Goal: Browse casually: Explore the website without a specific task or goal

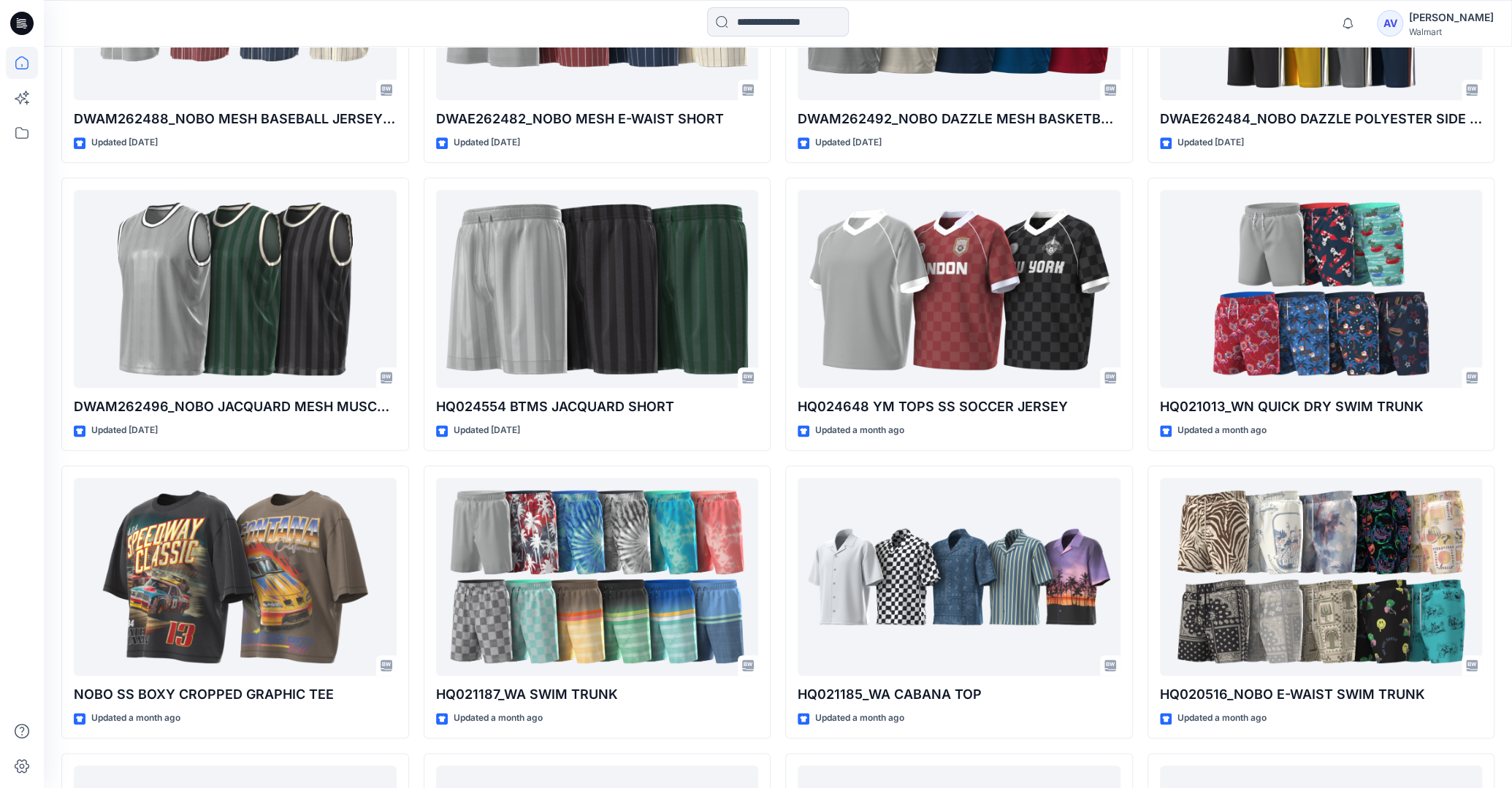
scroll to position [1201, 0]
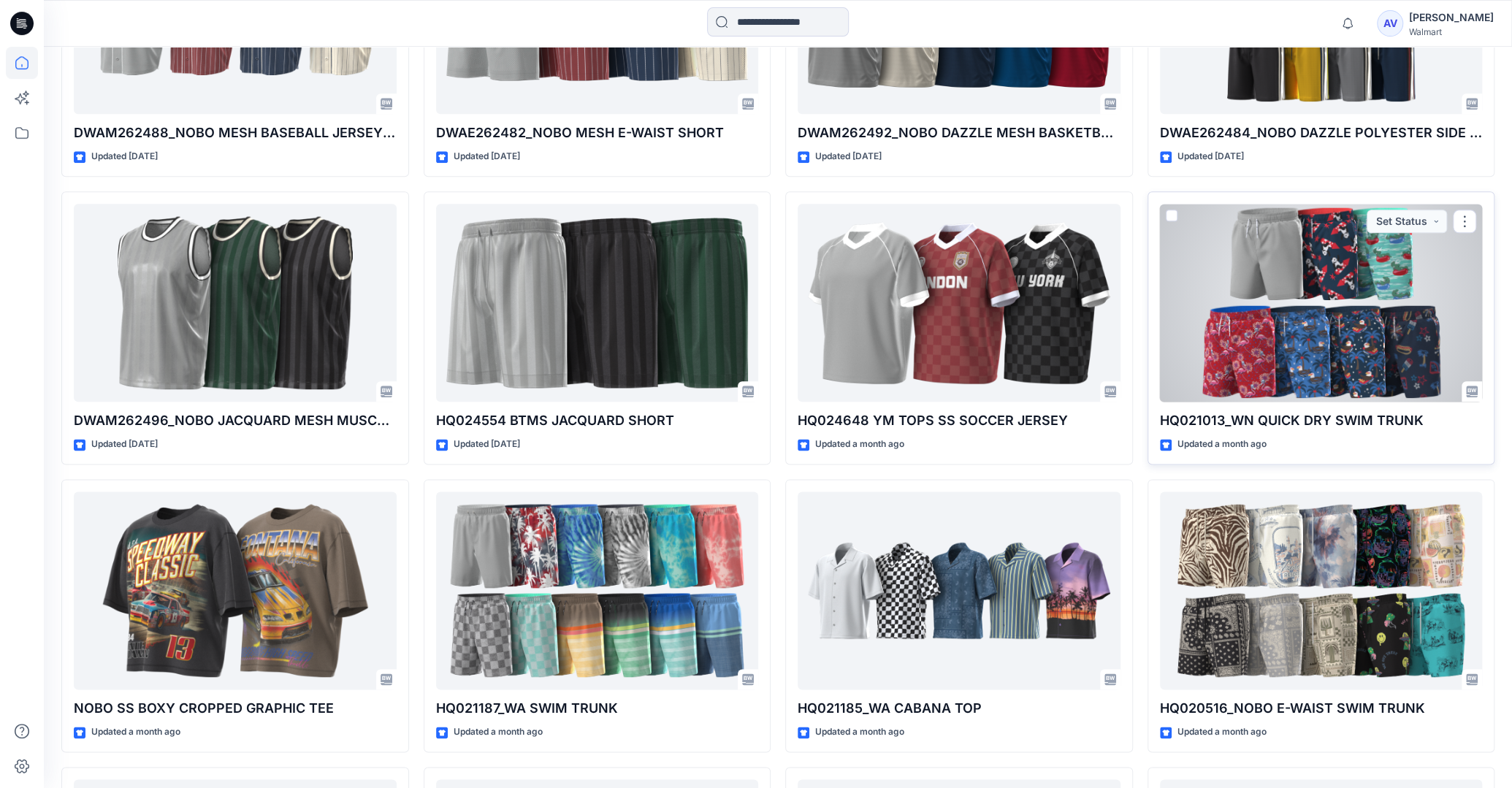
click at [1332, 356] on div at bounding box center [1322, 303] width 323 height 198
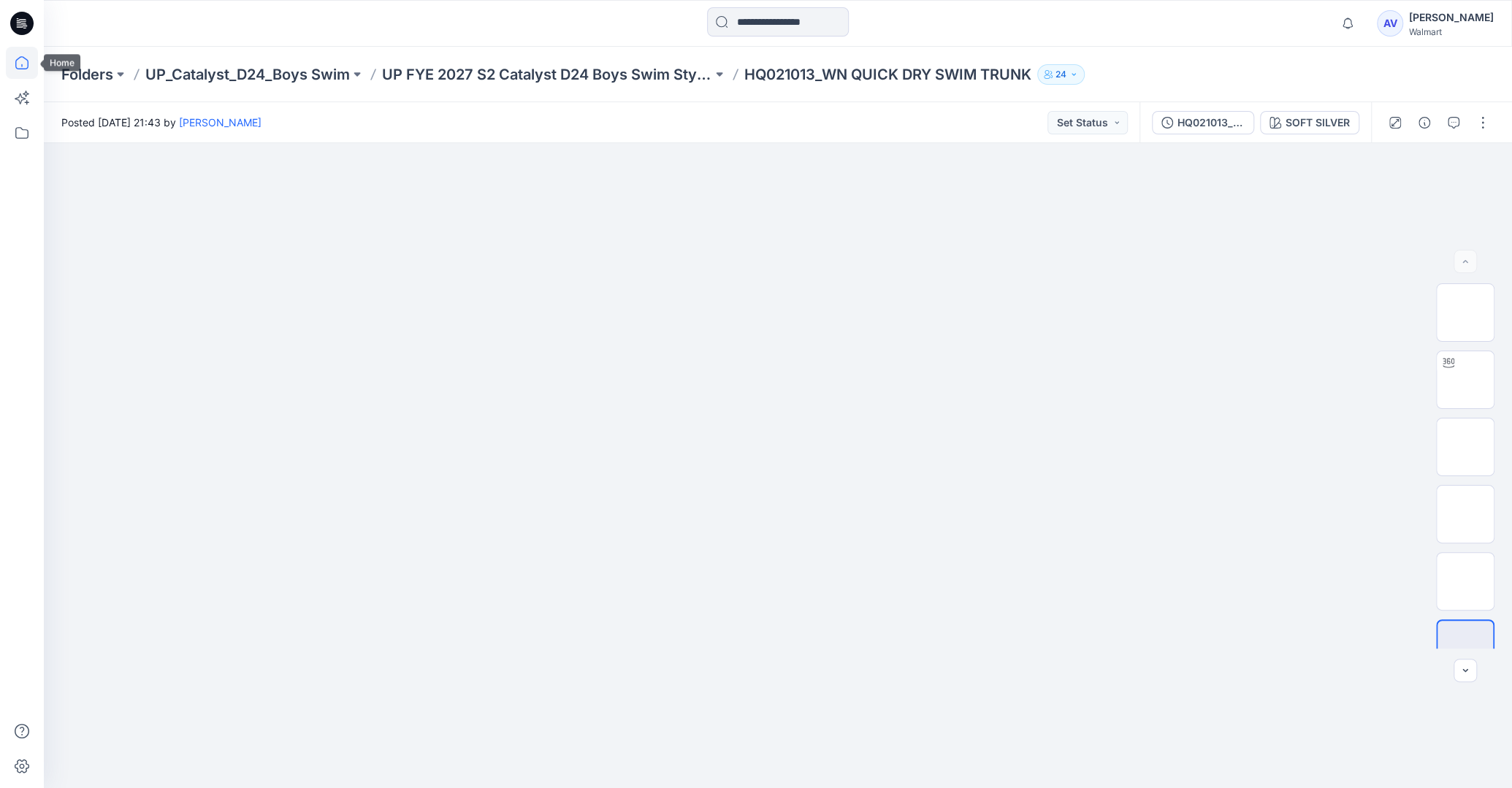
click at [34, 60] on icon at bounding box center [22, 62] width 32 height 32
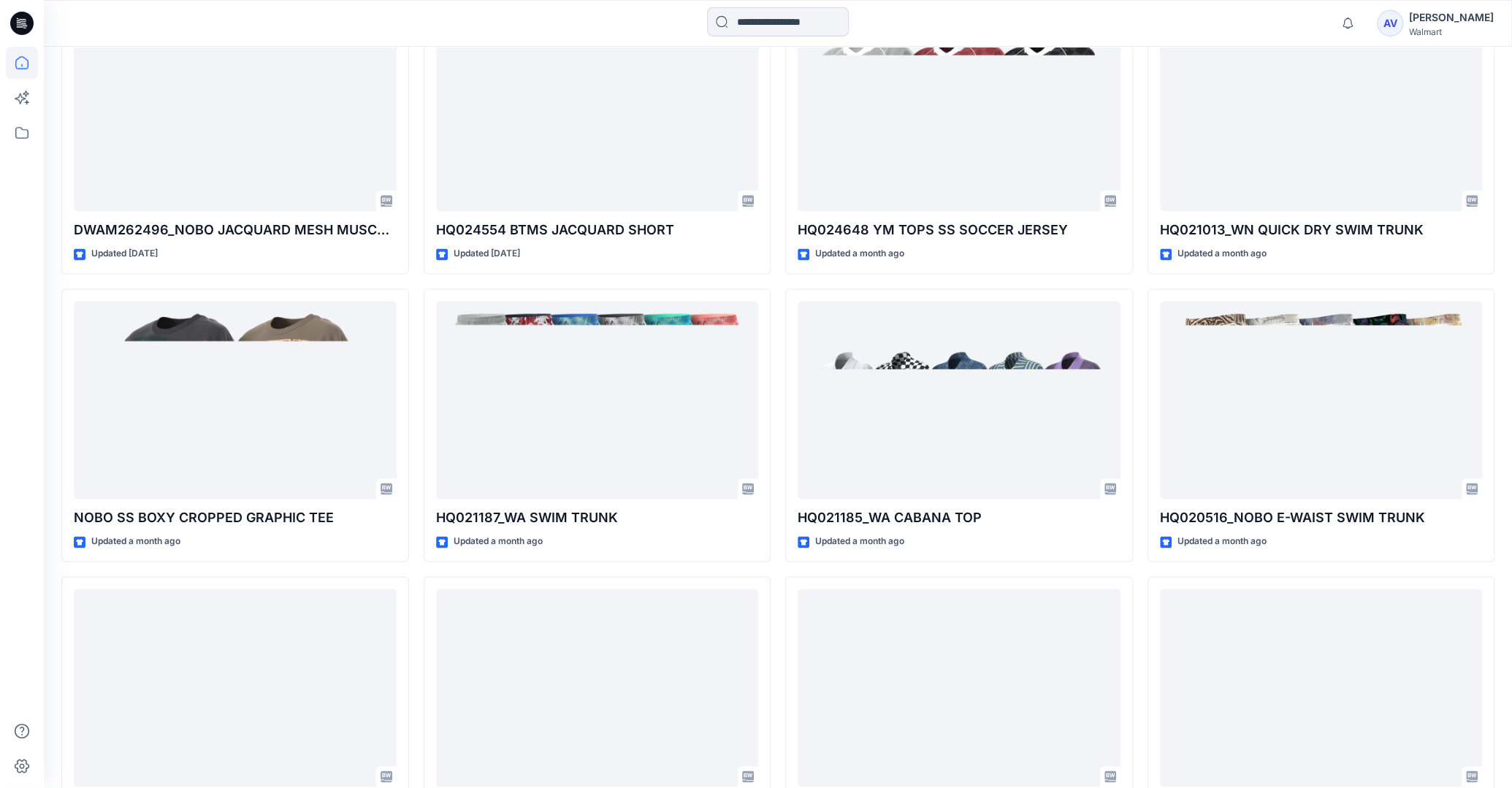
scroll to position [1403, 0]
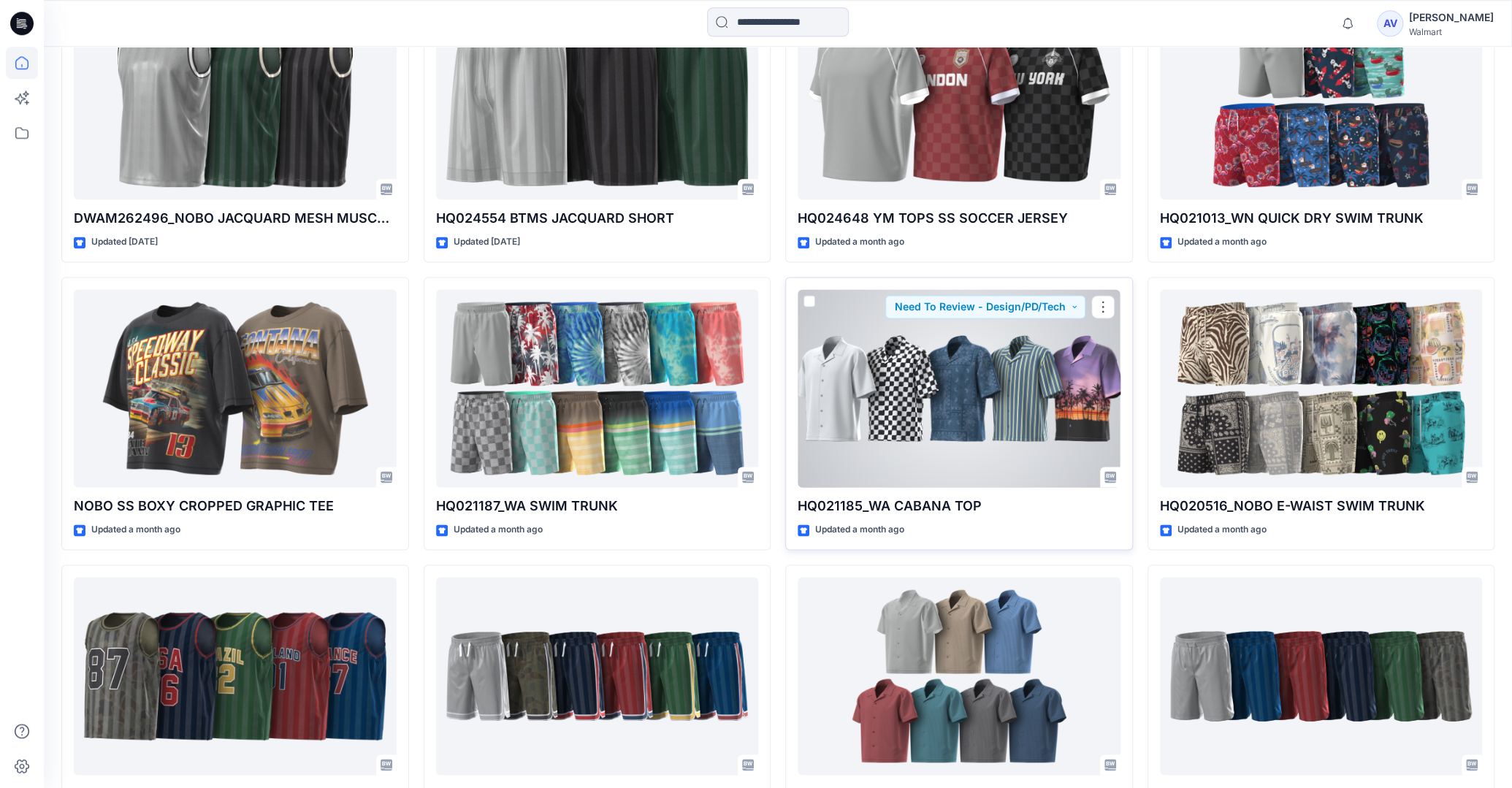
click at [922, 445] on div at bounding box center [959, 388] width 323 height 198
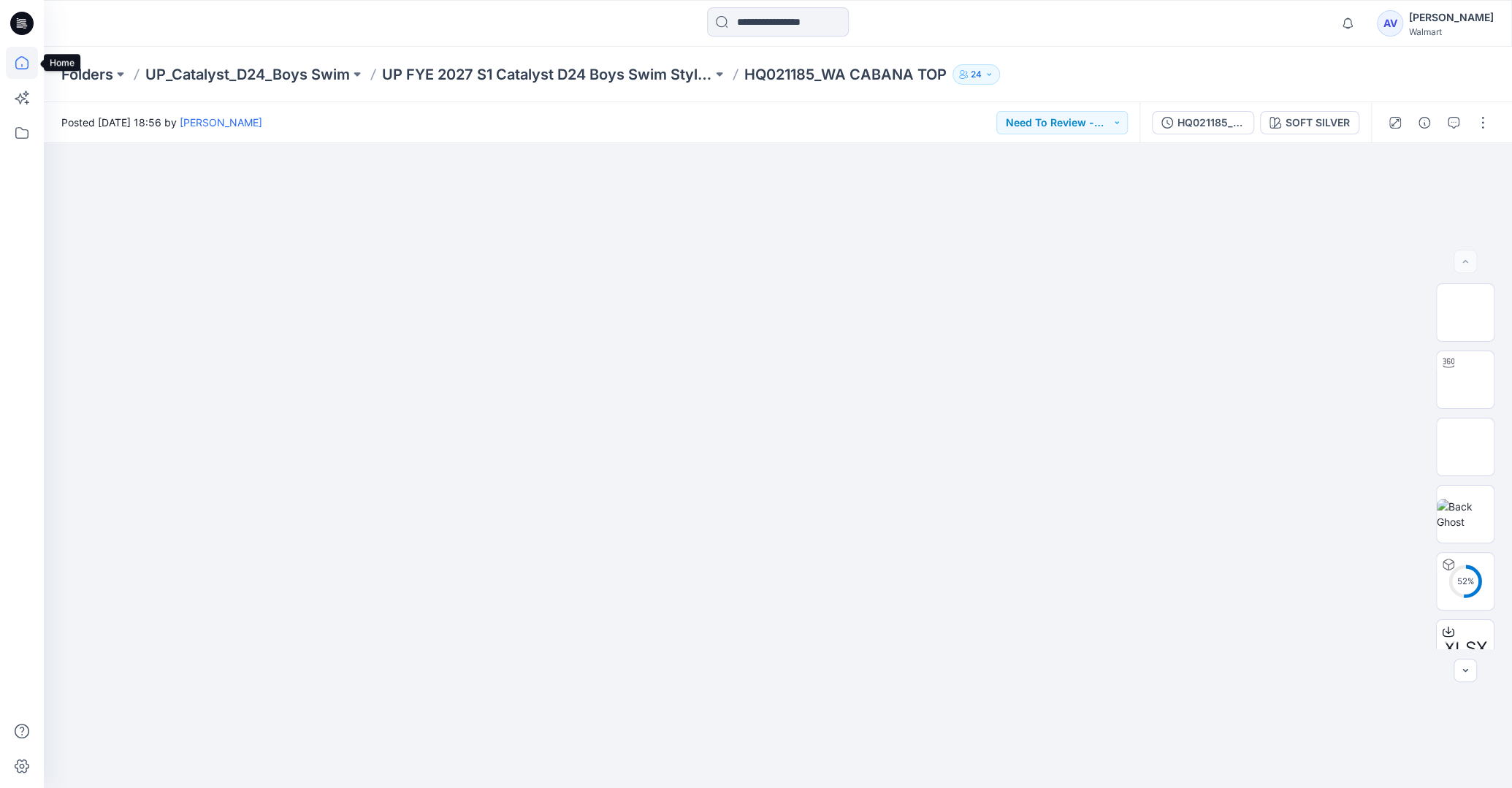
click at [15, 61] on icon at bounding box center [22, 62] width 32 height 32
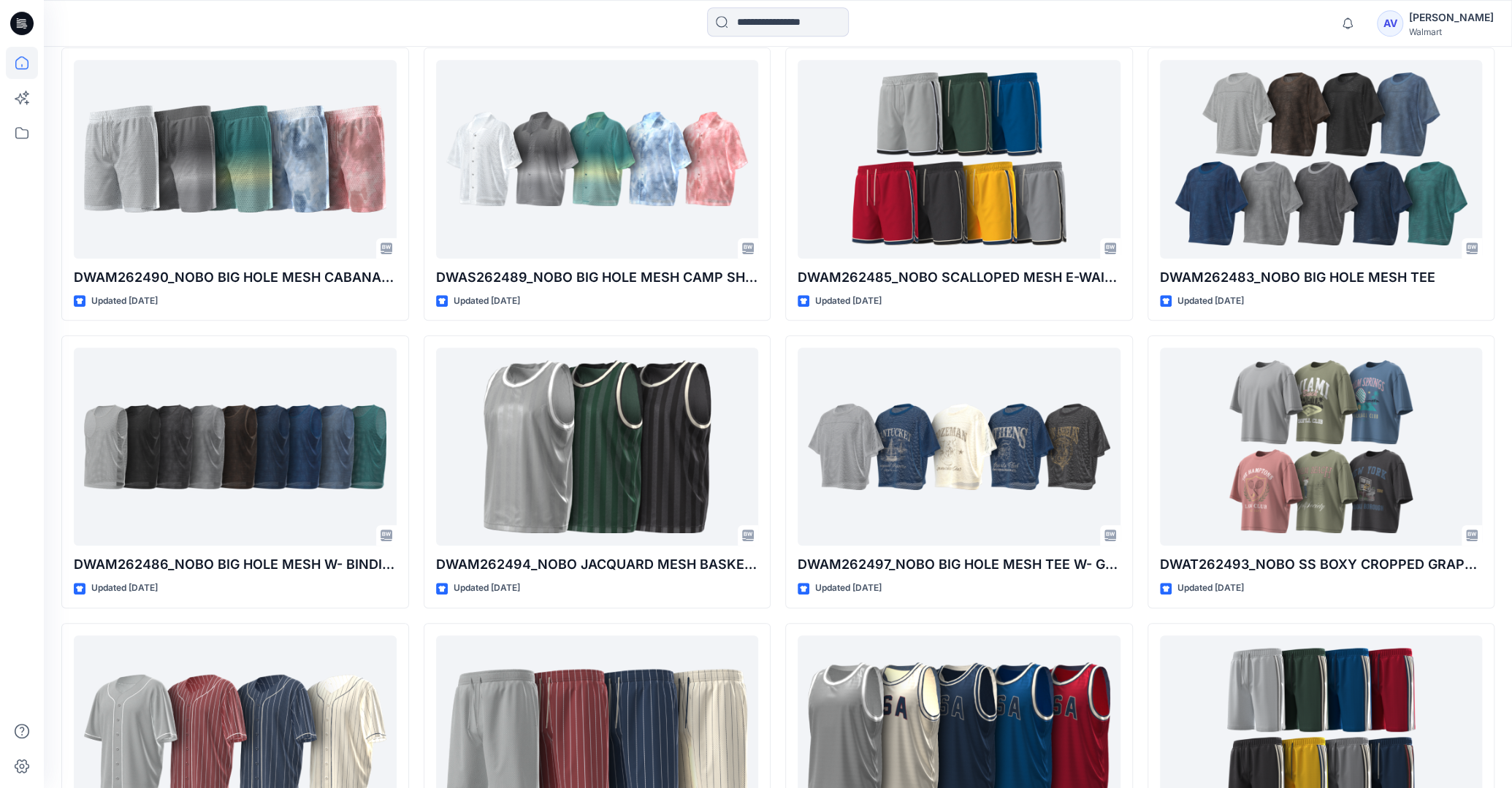
scroll to position [1352, 0]
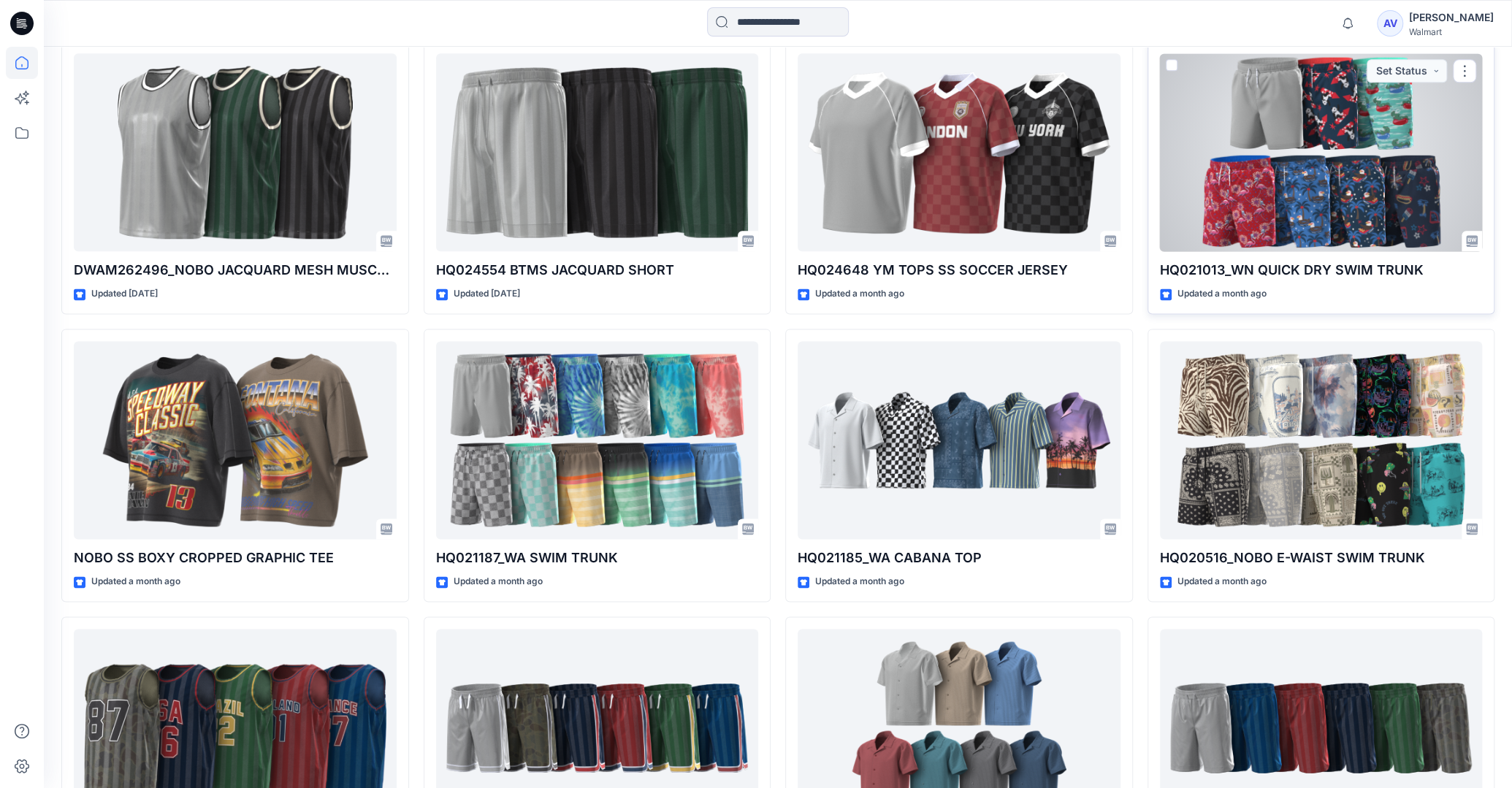
click at [1332, 198] on div at bounding box center [1322, 152] width 323 height 198
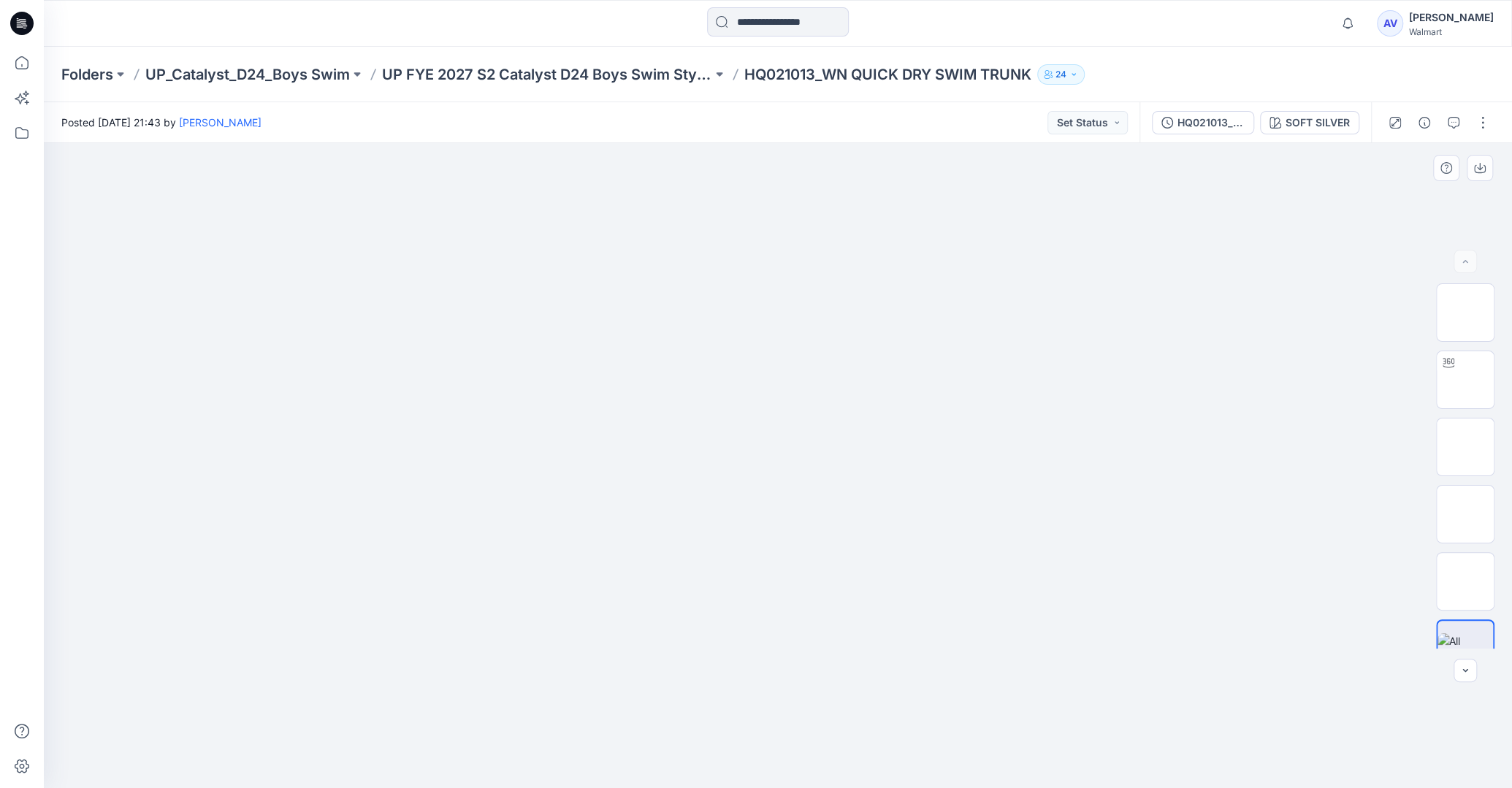
click at [823, 246] on img at bounding box center [778, 246] width 730 height 0
click at [1485, 642] on img at bounding box center [1465, 648] width 56 height 31
click at [752, 246] on img at bounding box center [778, 246] width 730 height 0
click at [1327, 123] on div "SOFT SILVER" at bounding box center [1317, 122] width 64 height 16
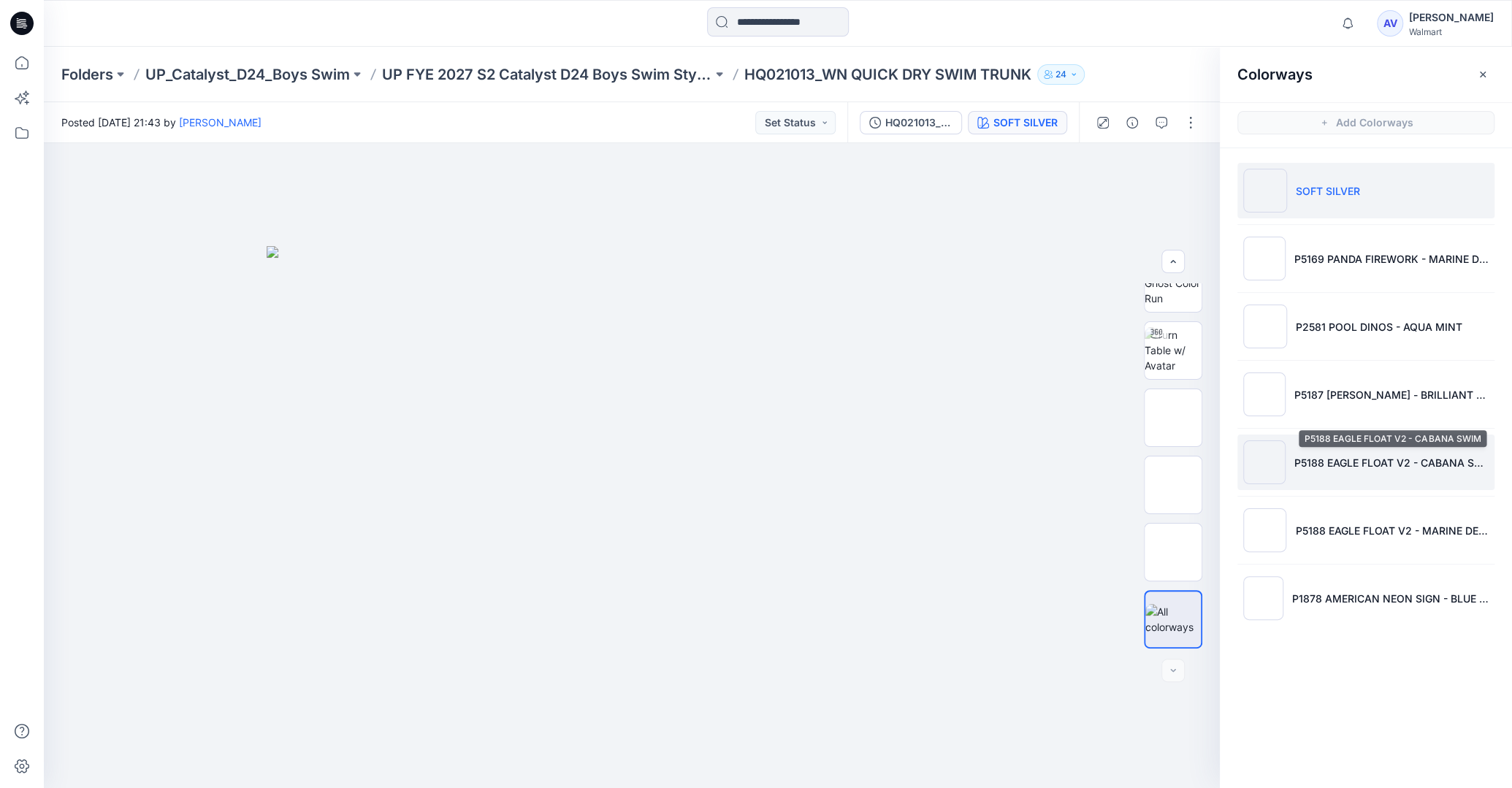
click at [1351, 465] on p "P5188 EAGLE FLOAT V2 - CABANA SWIM" at bounding box center [1392, 462] width 195 height 15
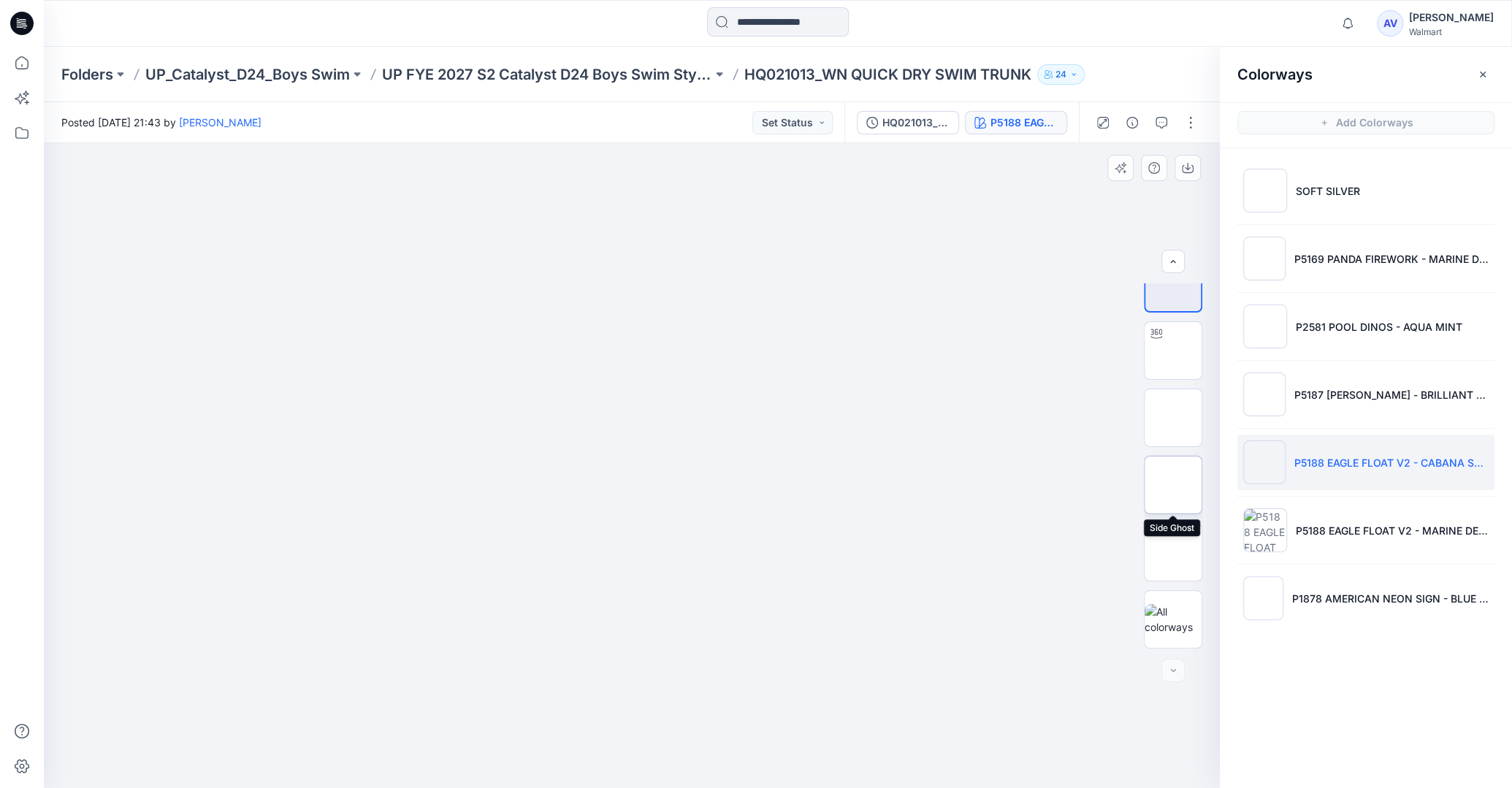
click at [1174, 485] on img at bounding box center [1174, 485] width 0 height 0
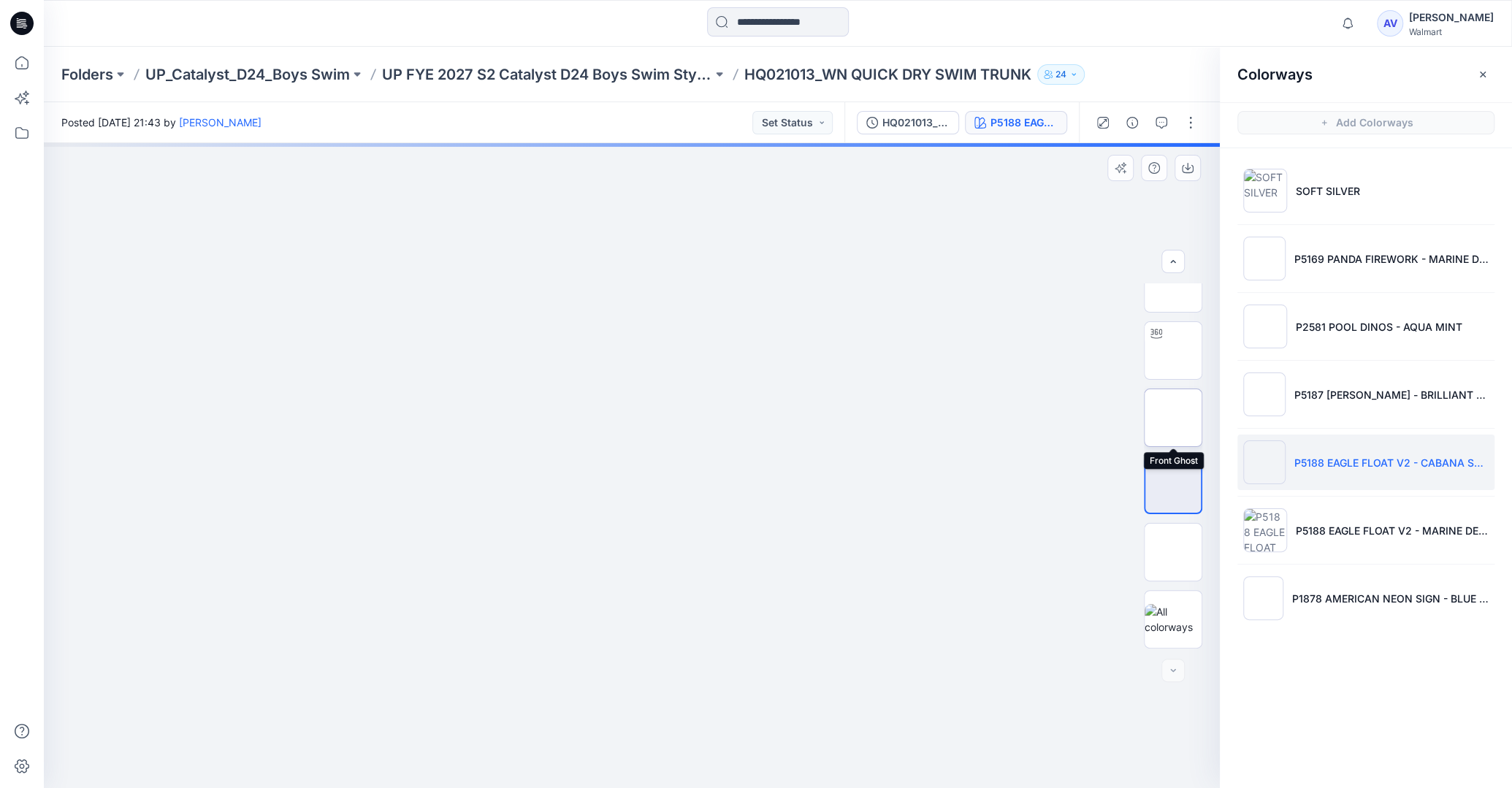
click at [1174, 417] on img at bounding box center [1174, 417] width 0 height 0
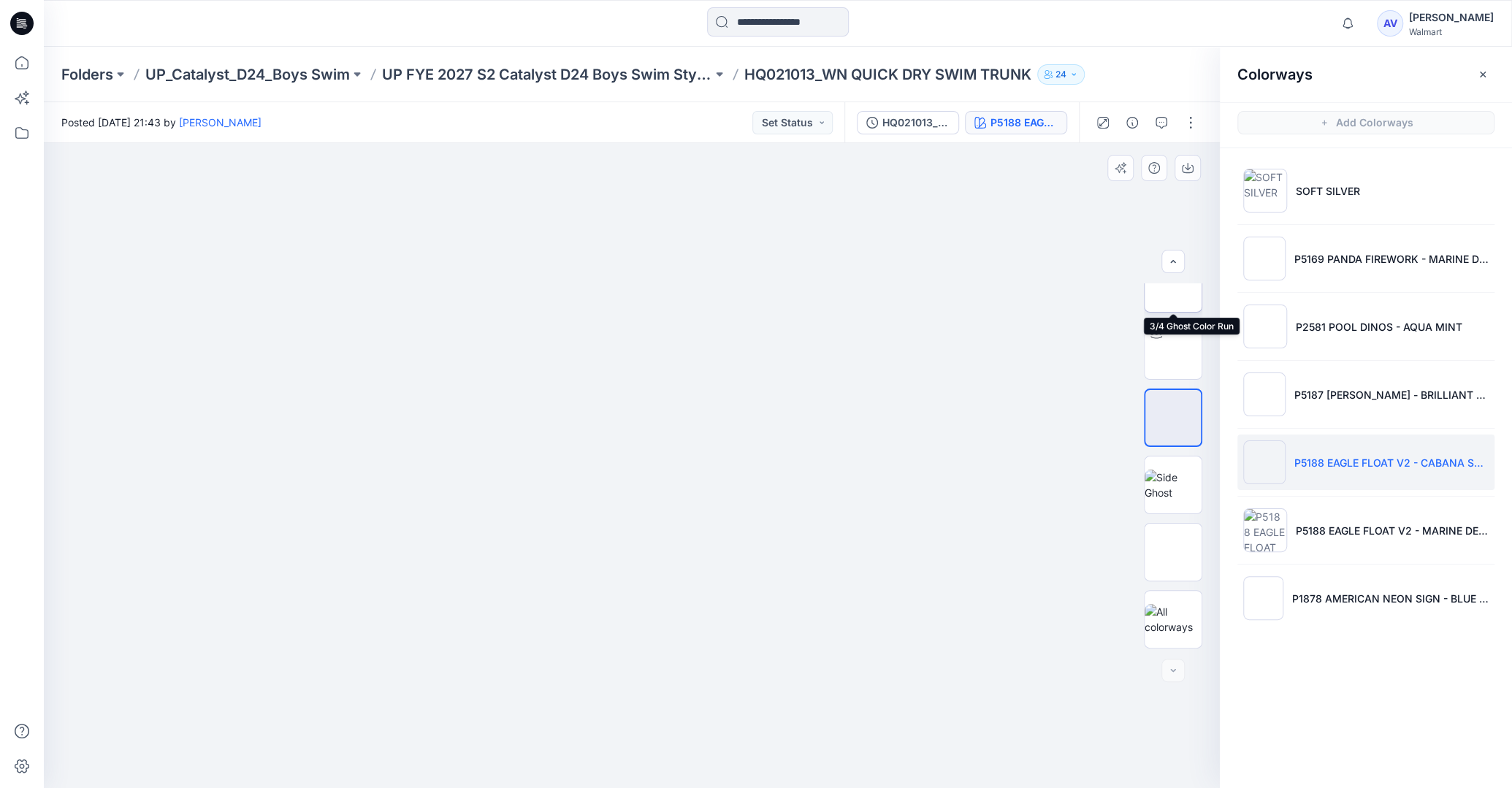
click at [1174, 283] on img at bounding box center [1174, 283] width 0 height 0
click at [17, 60] on icon at bounding box center [22, 63] width 13 height 13
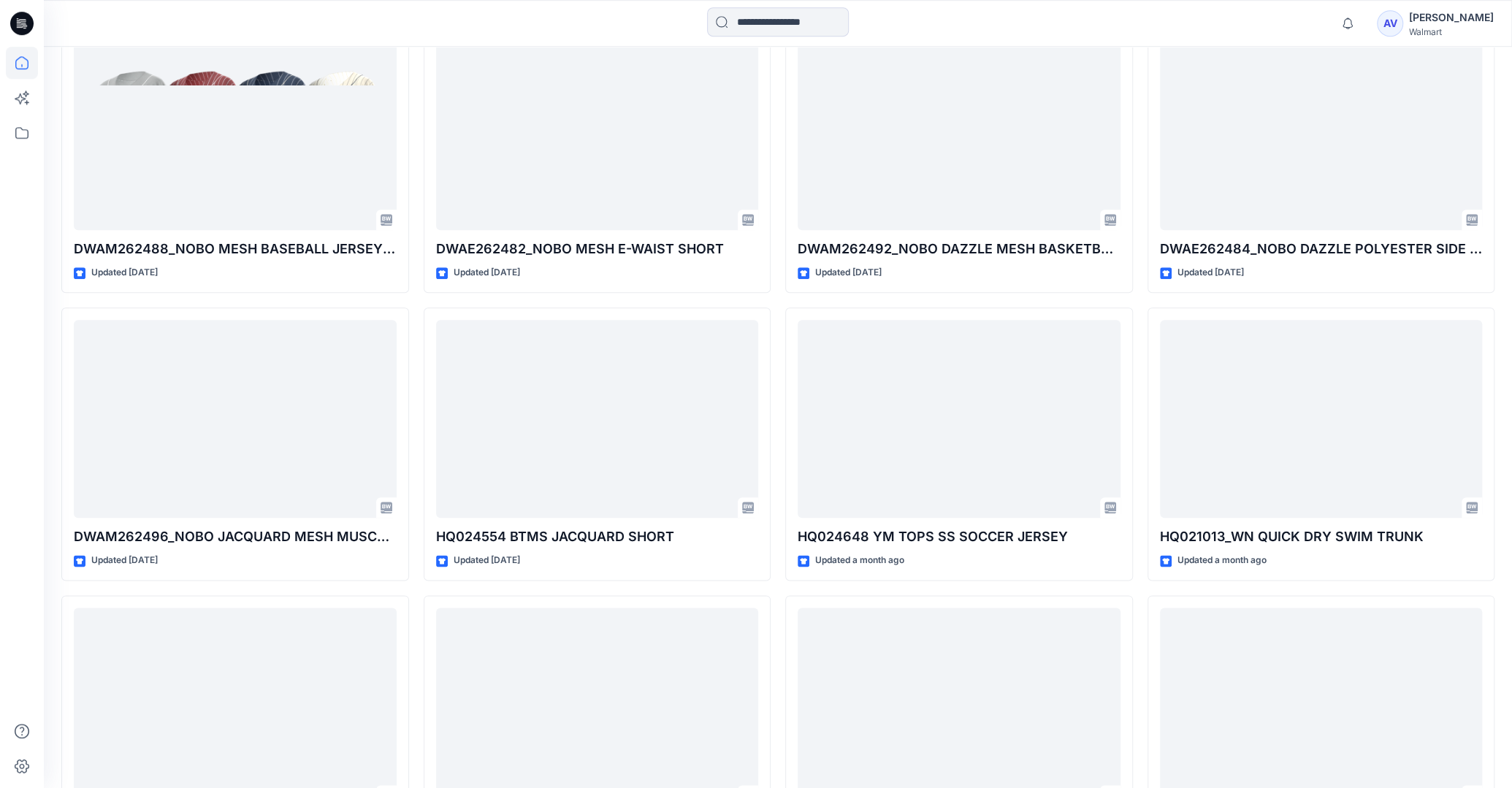
scroll to position [1086, 0]
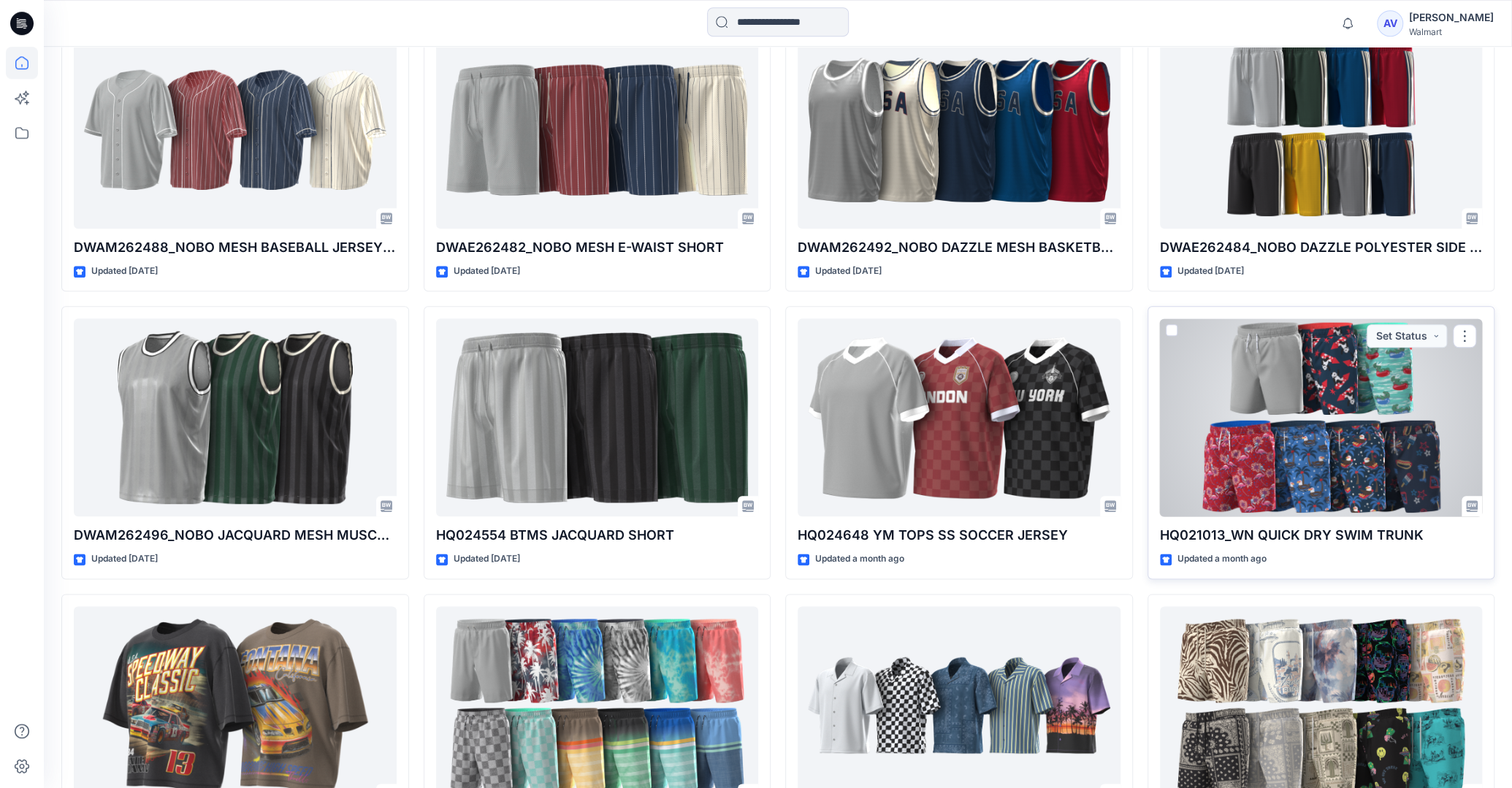
click at [1376, 466] on div at bounding box center [1322, 417] width 323 height 198
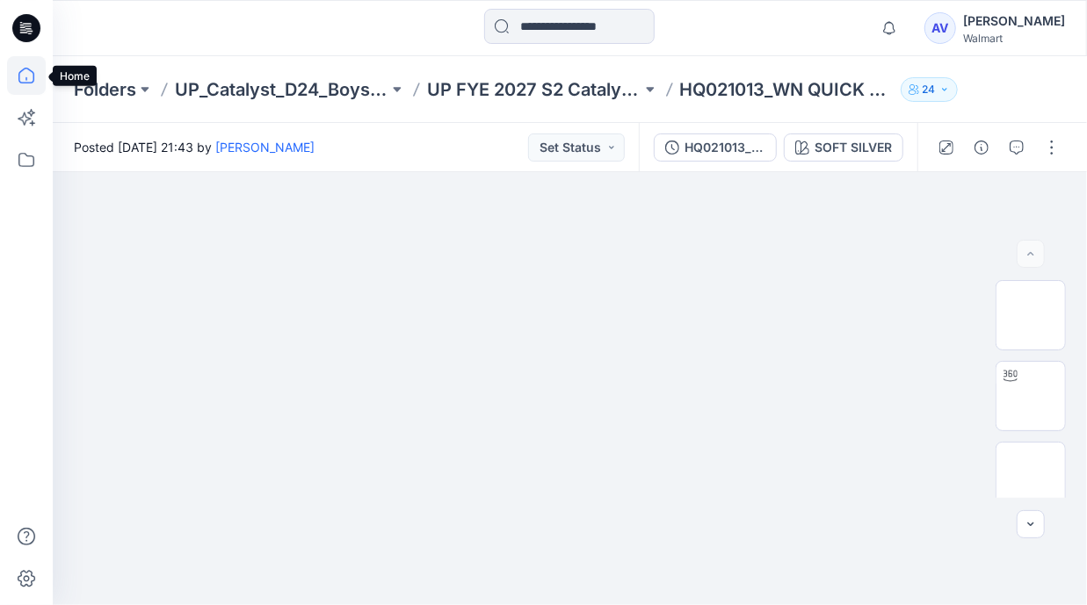
click at [29, 59] on icon at bounding box center [26, 75] width 39 height 39
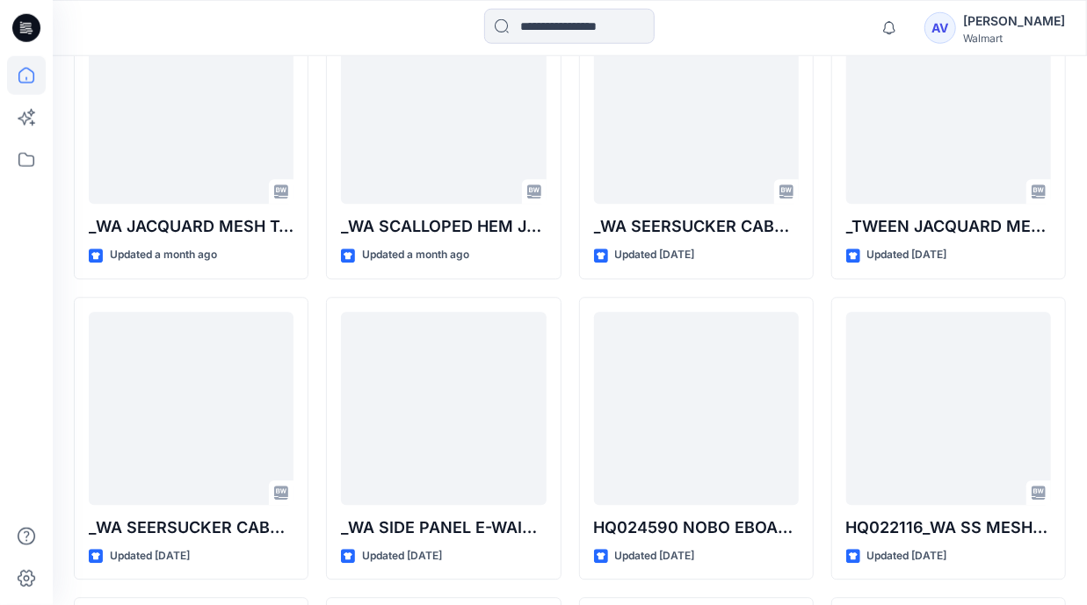
scroll to position [2067, 0]
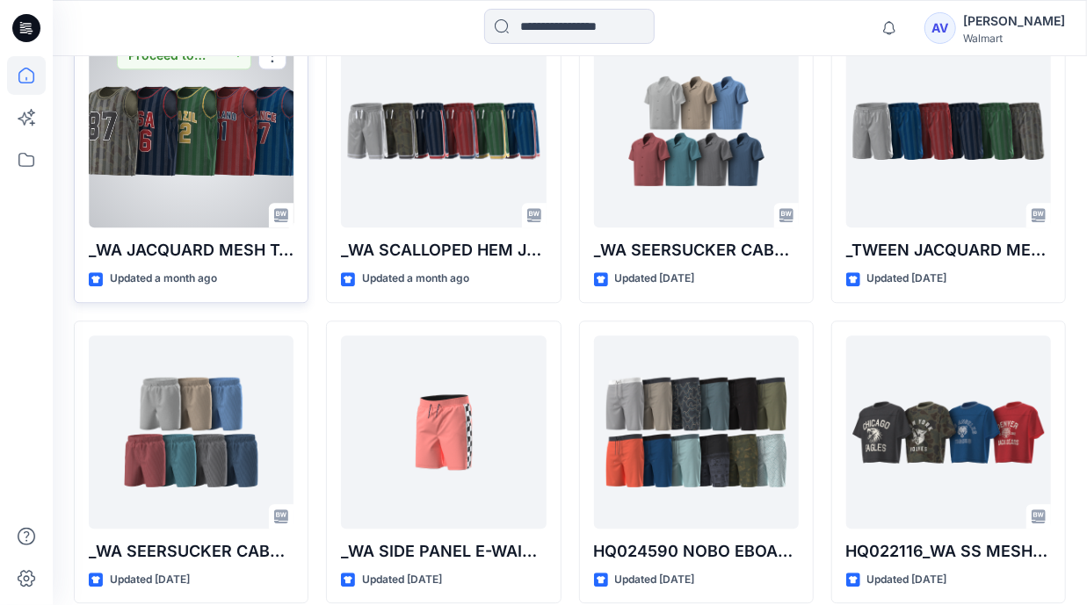
click at [217, 201] on div at bounding box center [191, 130] width 205 height 193
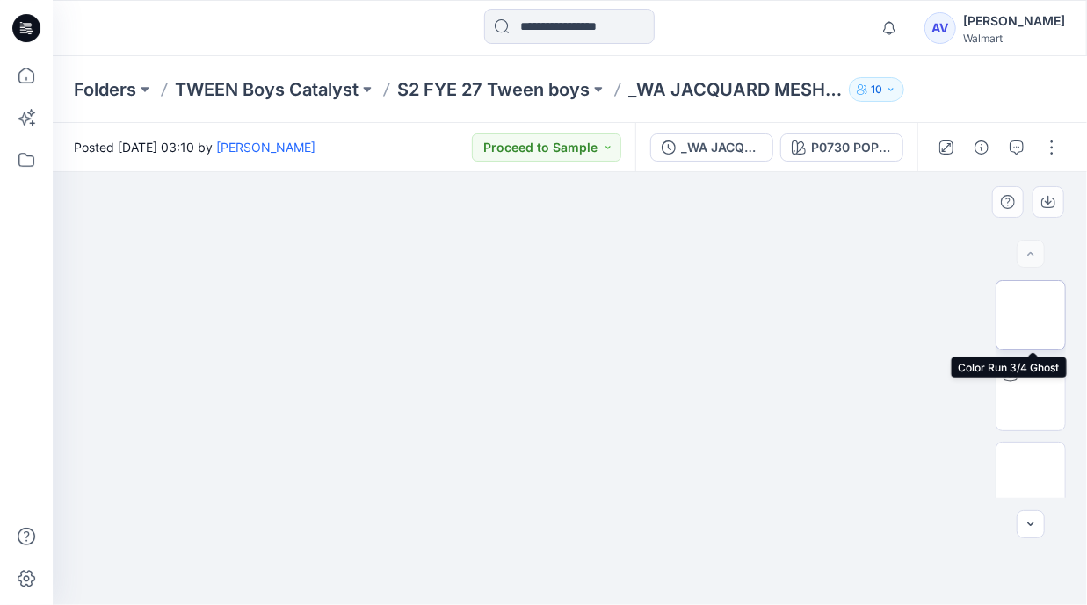
click at [1030, 315] on img at bounding box center [1030, 315] width 0 height 0
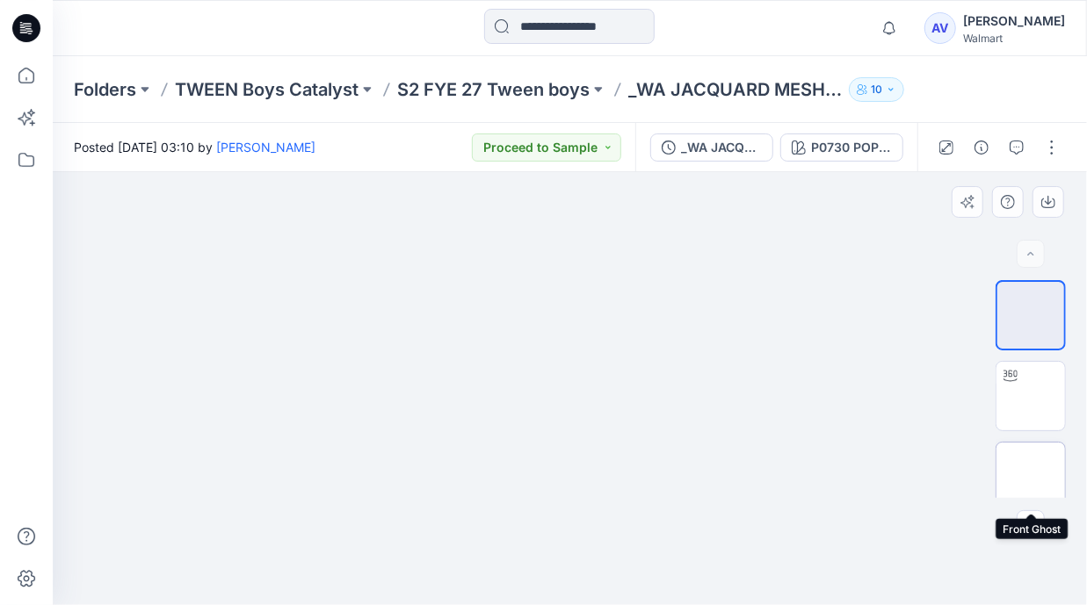
click at [1030, 477] on img at bounding box center [1030, 477] width 0 height 0
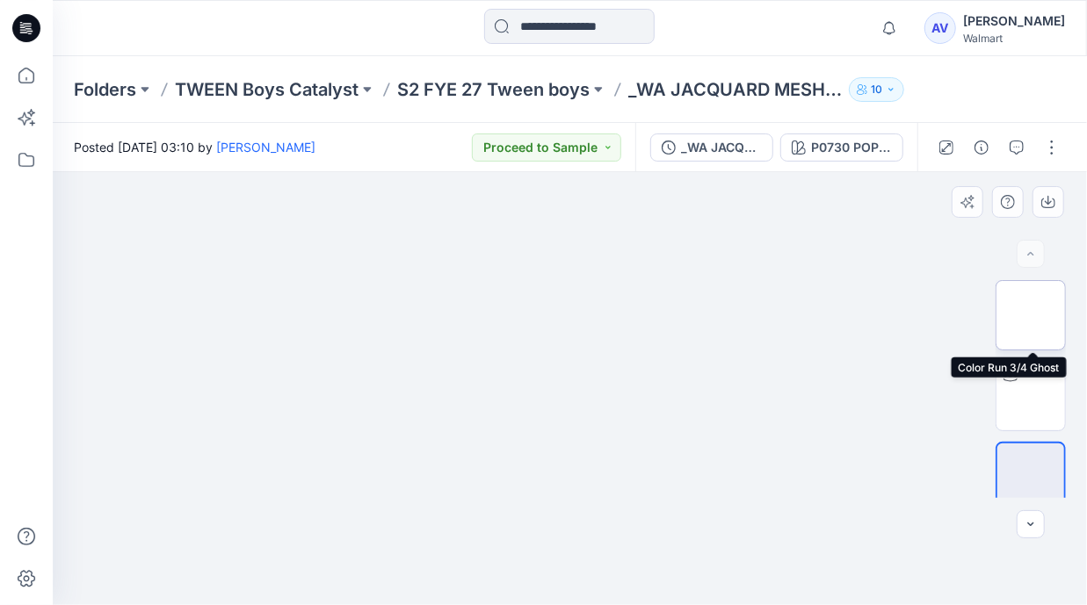
click at [1030, 315] on img at bounding box center [1030, 315] width 0 height 0
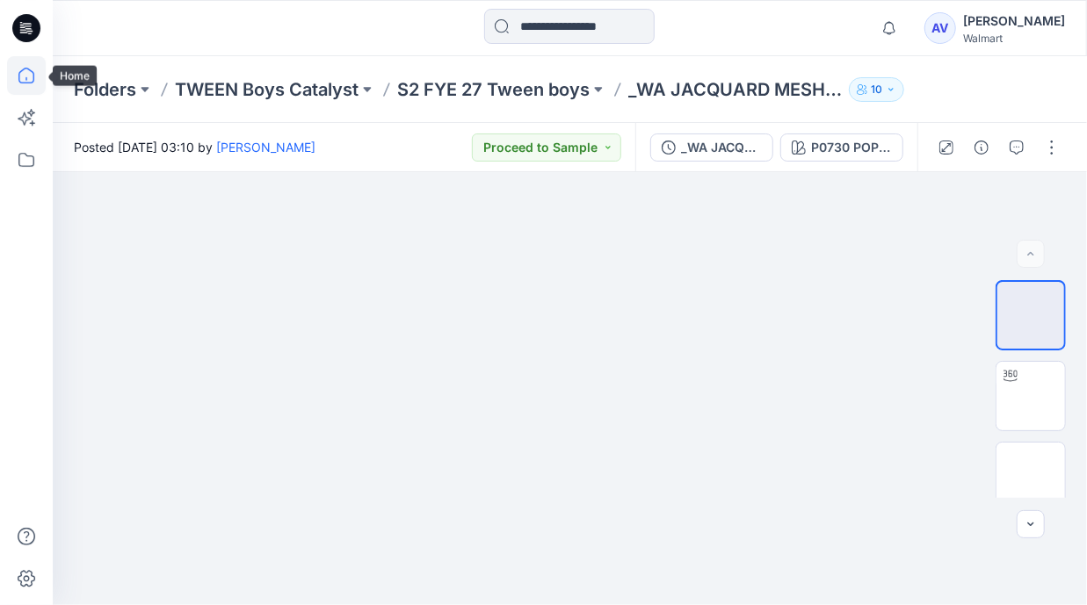
click at [21, 76] on icon at bounding box center [26, 75] width 39 height 39
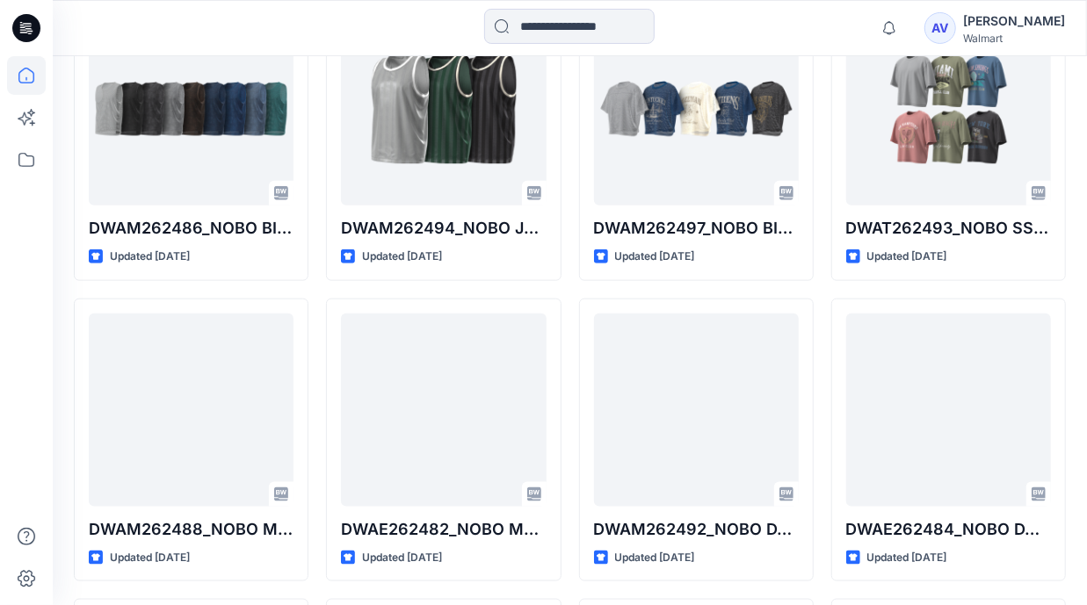
scroll to position [1395, 0]
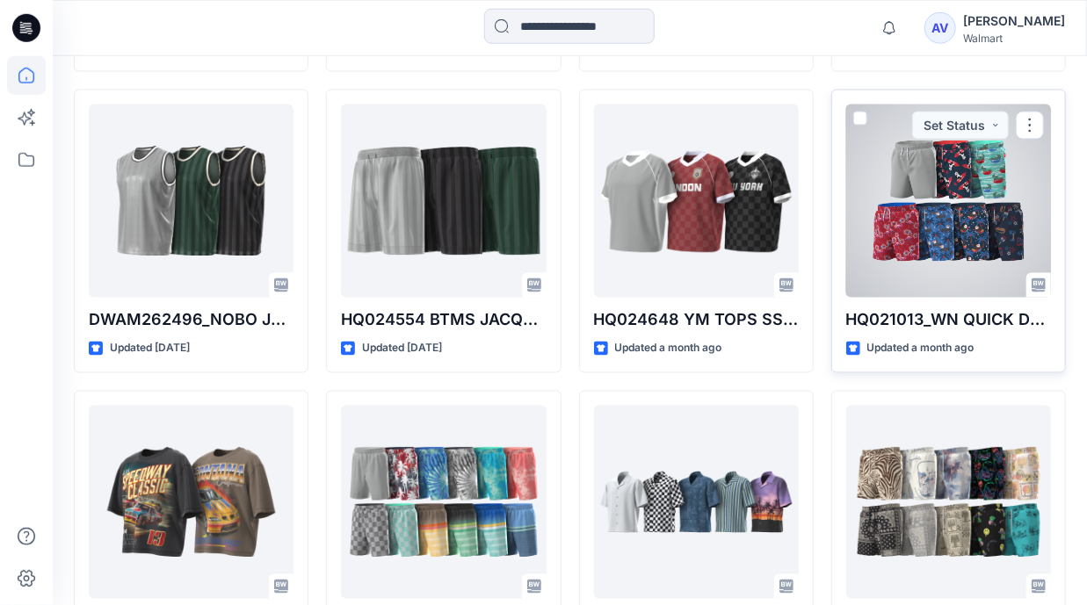
click at [962, 245] on div at bounding box center [948, 201] width 205 height 193
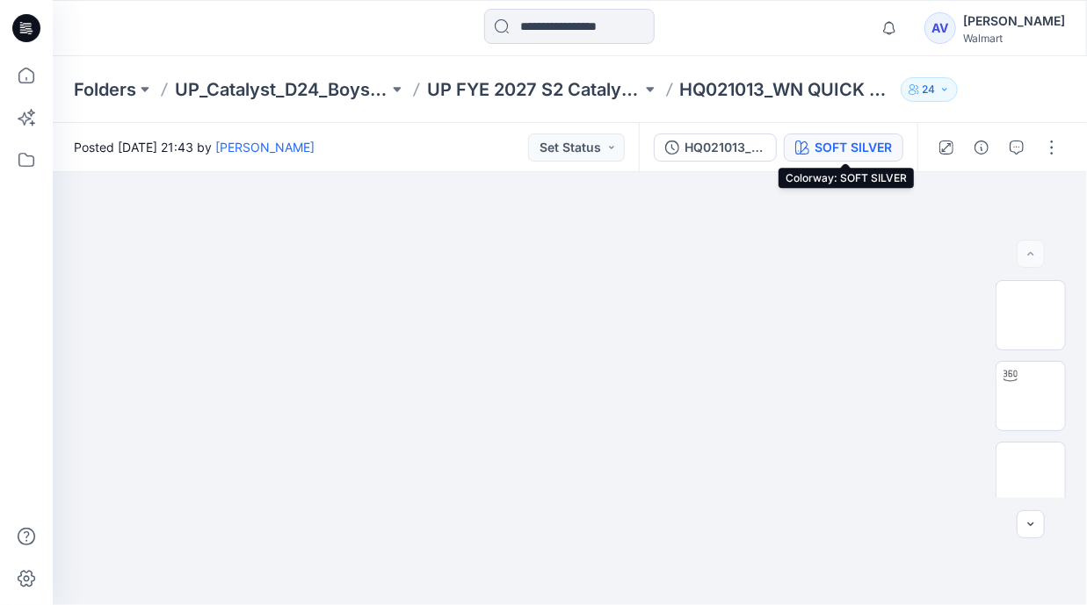
click at [827, 141] on div "SOFT SILVER" at bounding box center [852, 147] width 77 height 19
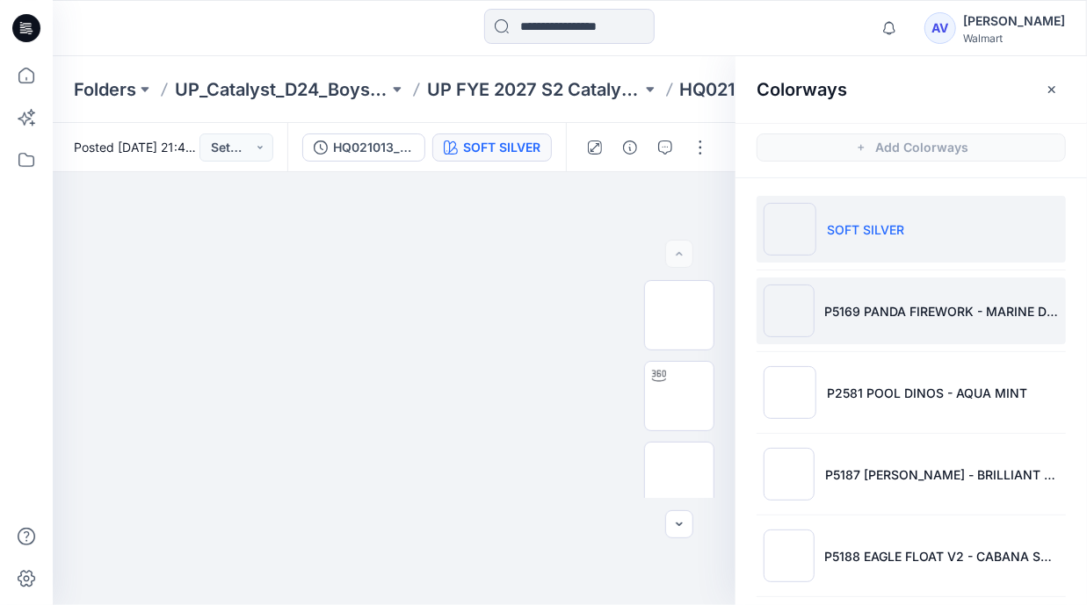
click at [884, 300] on li "P5169 PANDA FIREWORK - MARINE DEEP" at bounding box center [910, 311] width 309 height 67
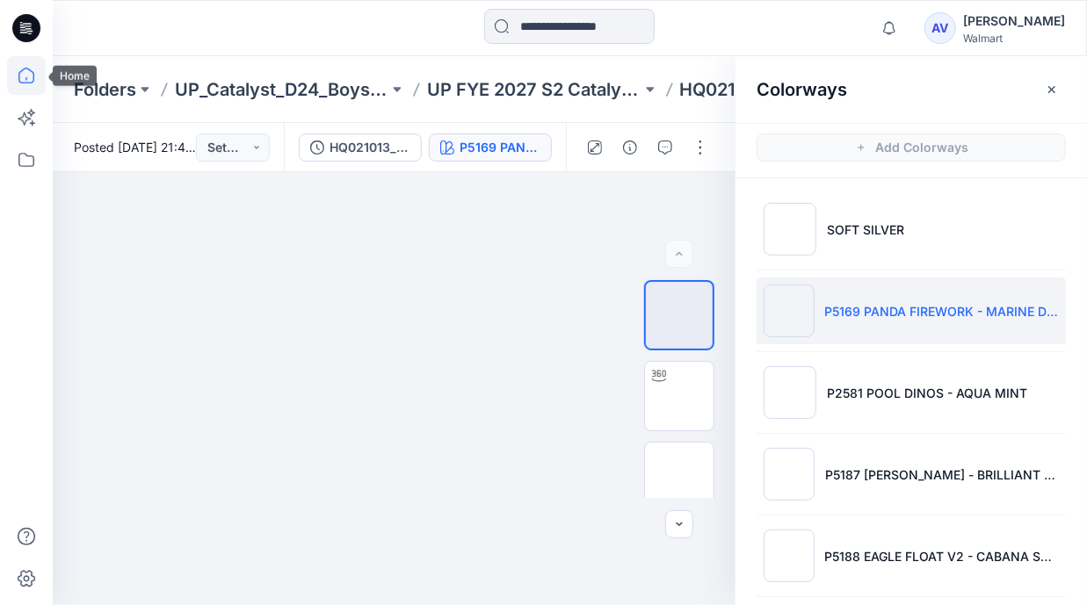
click at [36, 81] on icon at bounding box center [26, 75] width 39 height 39
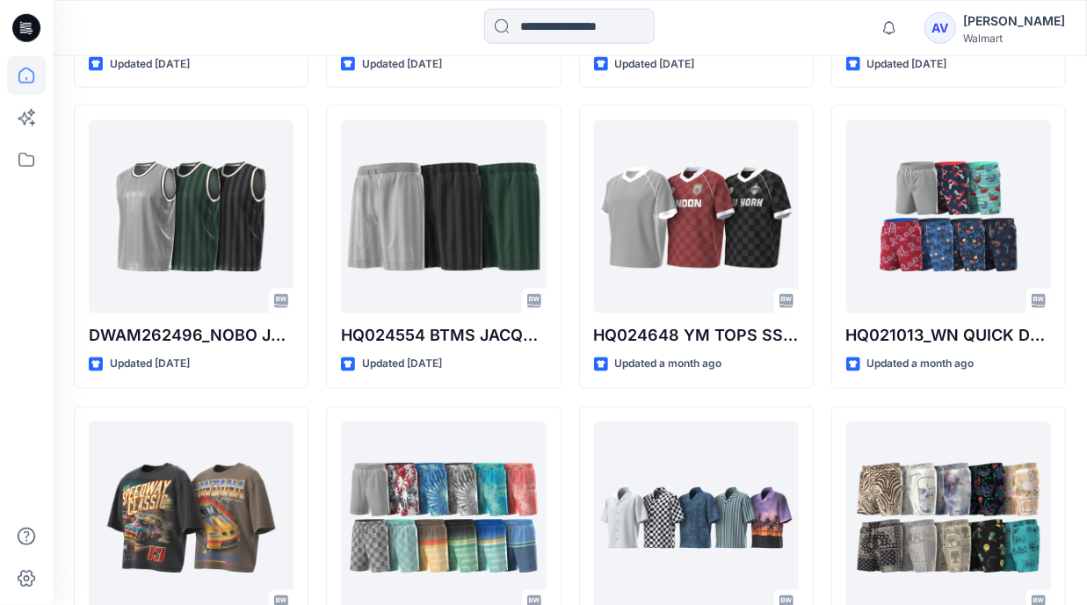
scroll to position [1397, 0]
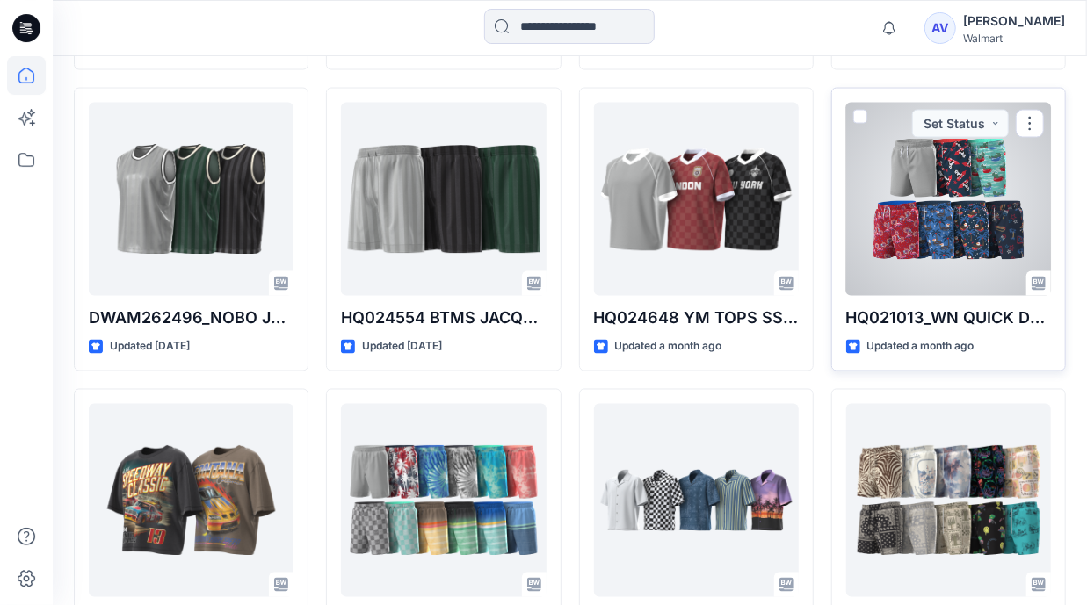
click at [953, 247] on div at bounding box center [948, 199] width 205 height 193
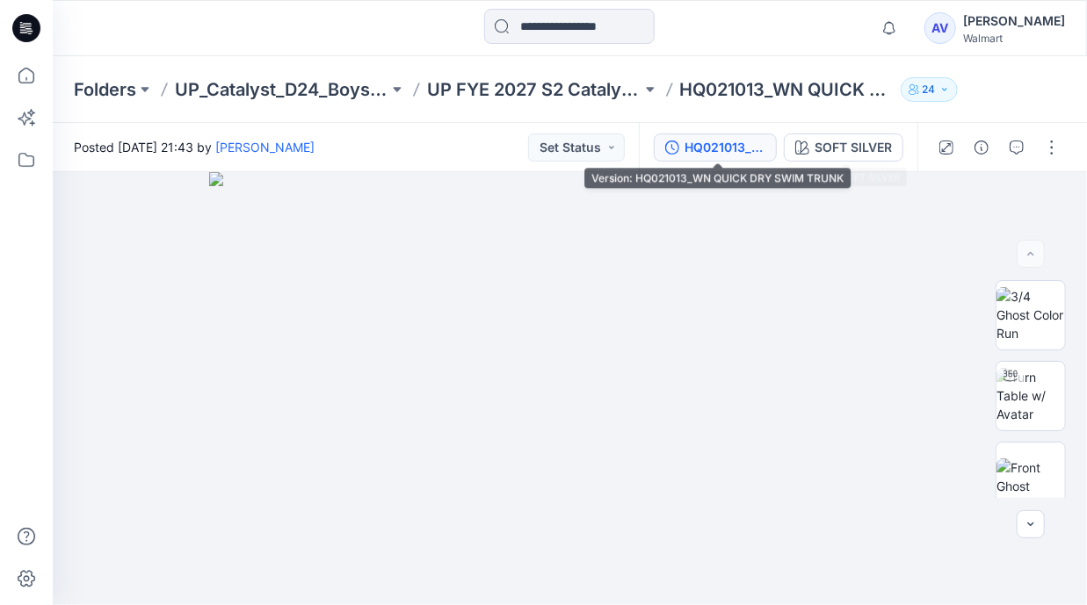
click at [746, 140] on div "HQ021013_WN QUICK DRY SWIM TRUNK" at bounding box center [724, 147] width 81 height 19
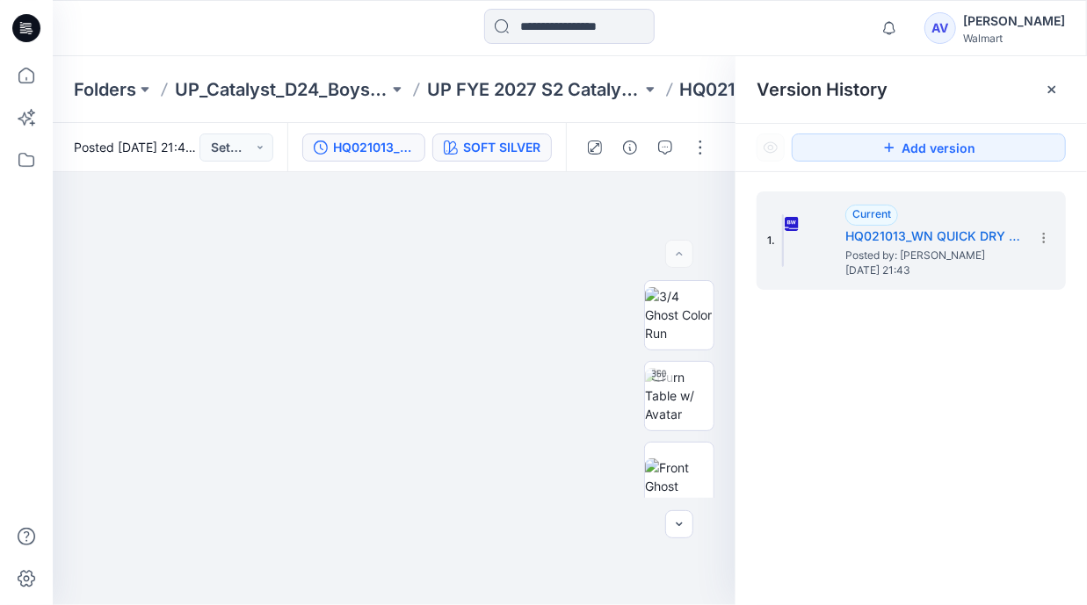
click at [544, 143] on button "SOFT SILVER" at bounding box center [491, 148] width 119 height 28
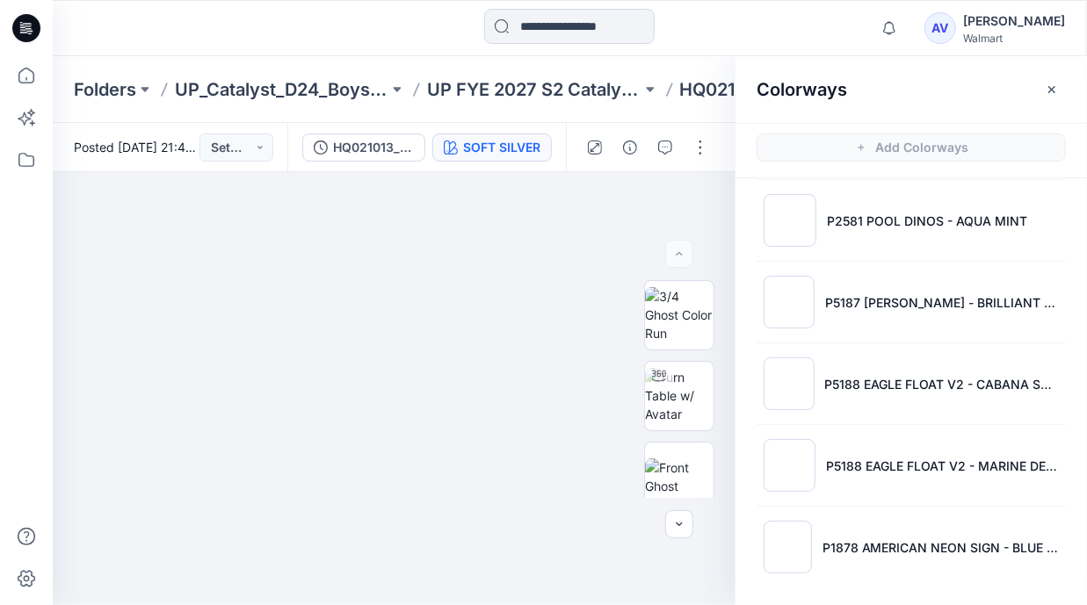
scroll to position [4, 0]
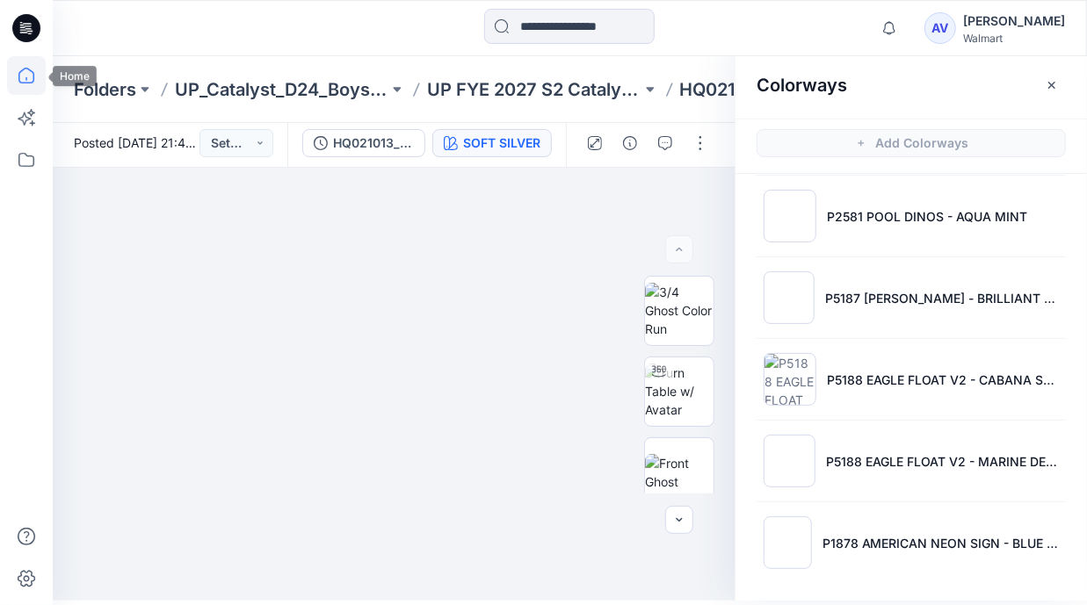
click at [28, 76] on icon at bounding box center [26, 75] width 39 height 39
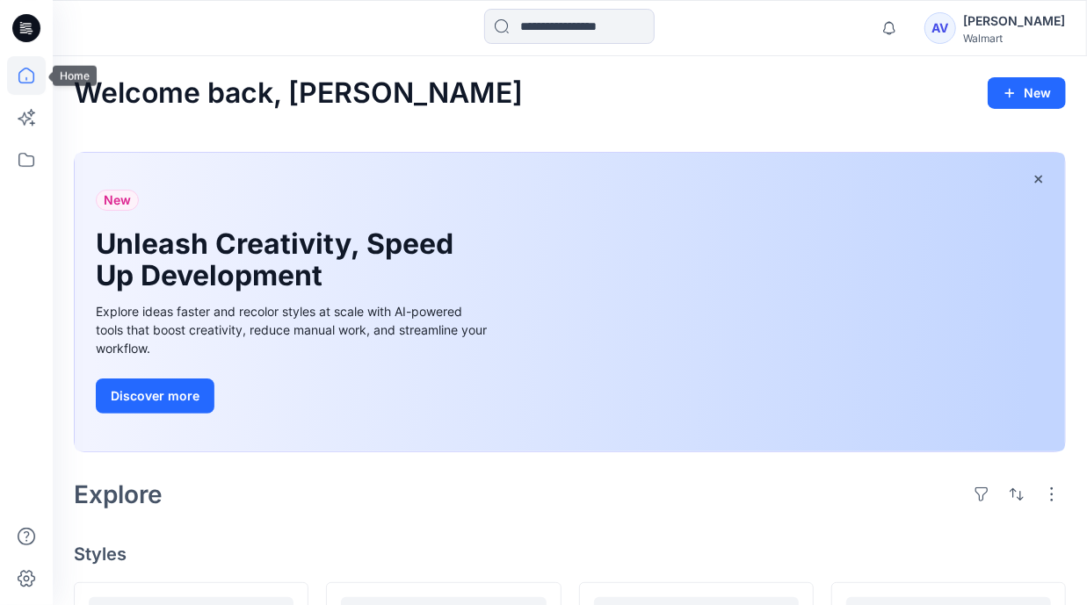
click at [24, 78] on icon at bounding box center [26, 75] width 39 height 39
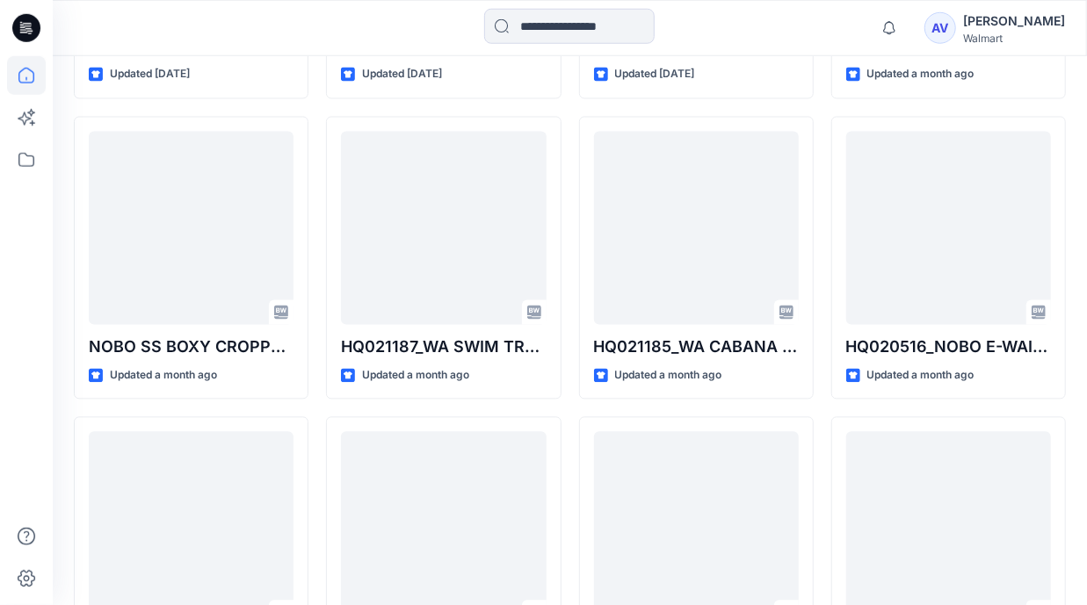
scroll to position [1787, 0]
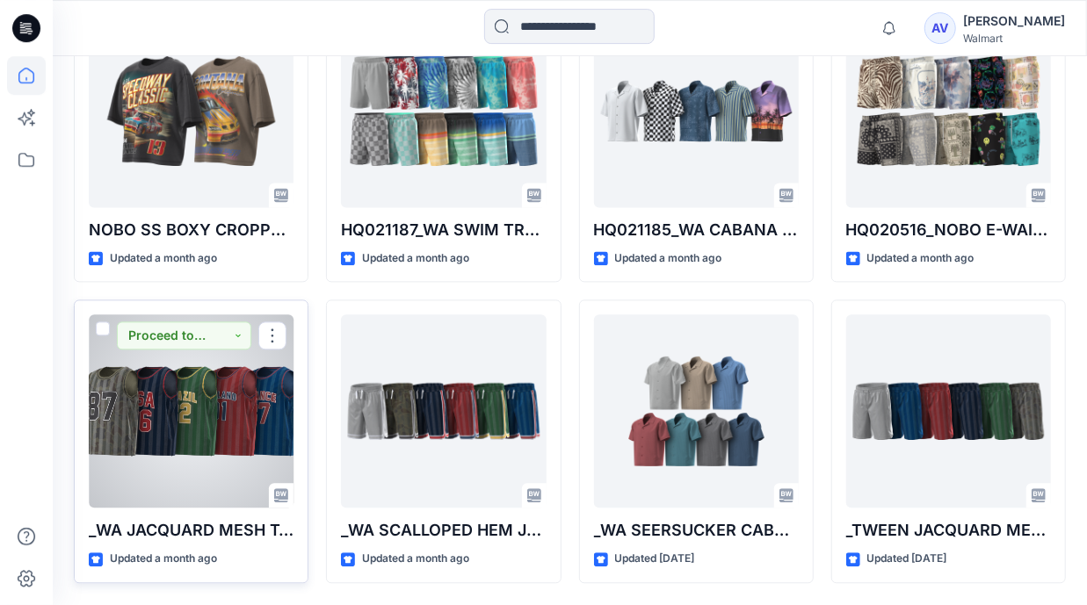
click at [215, 424] on div at bounding box center [191, 410] width 205 height 193
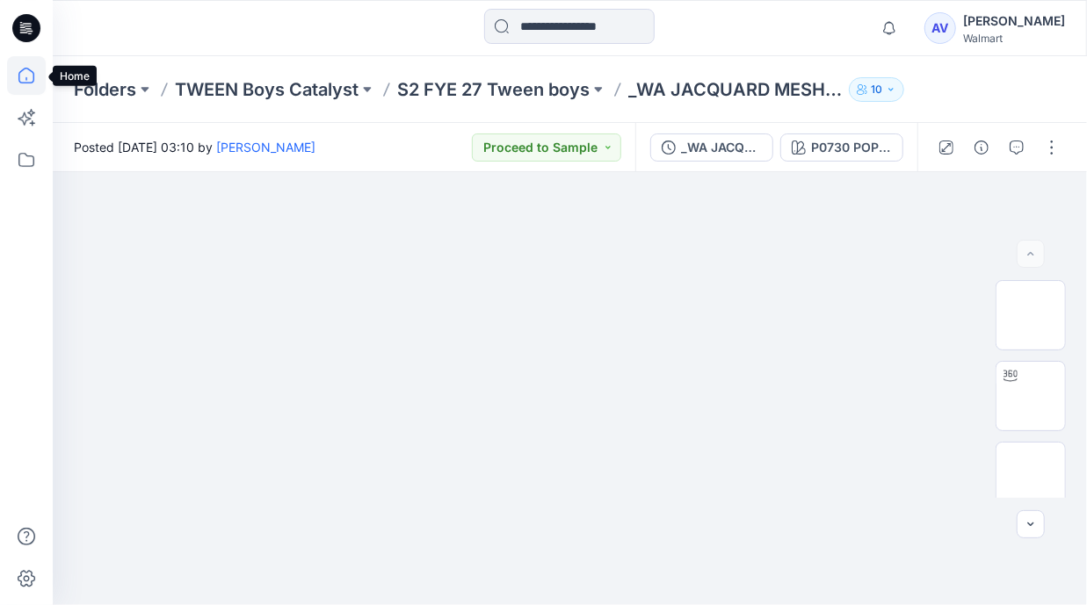
click at [26, 73] on icon at bounding box center [26, 75] width 39 height 39
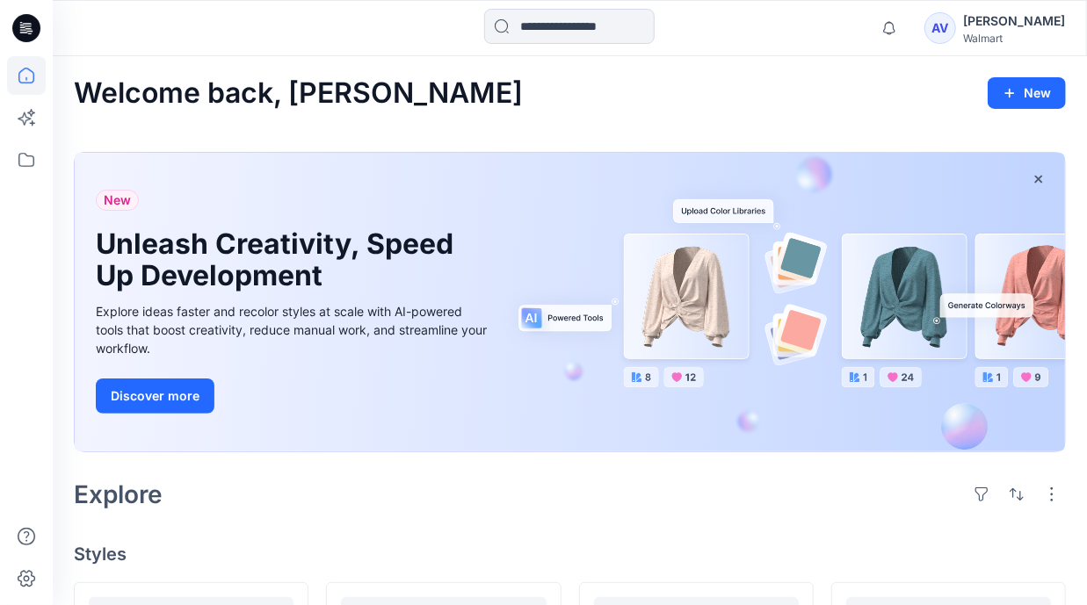
drag, startPoint x: 1066, startPoint y: 64, endPoint x: 1060, endPoint y: 117, distance: 53.0
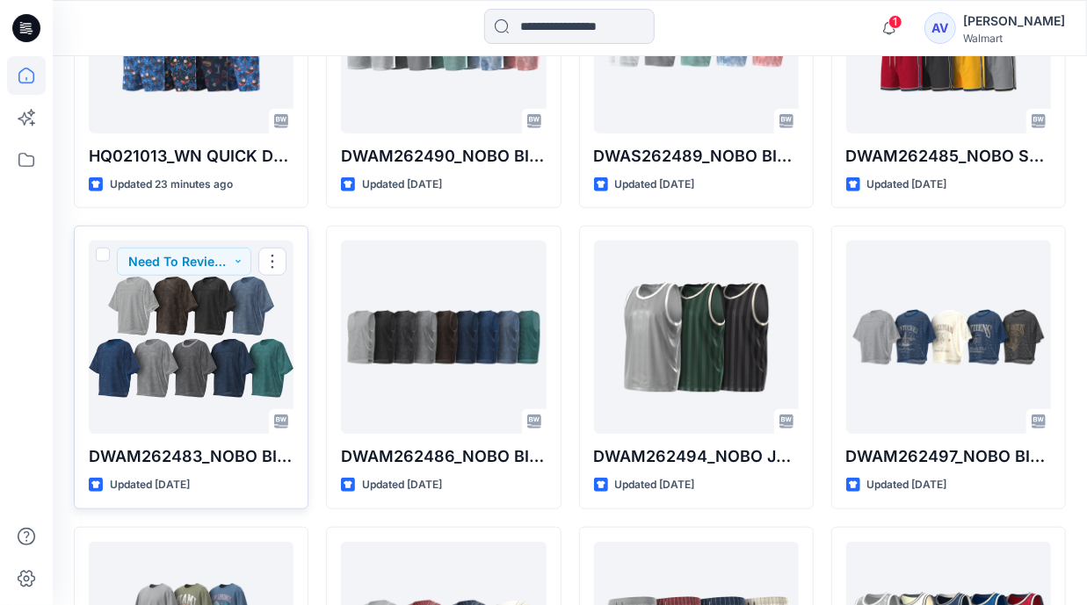
scroll to position [292, 0]
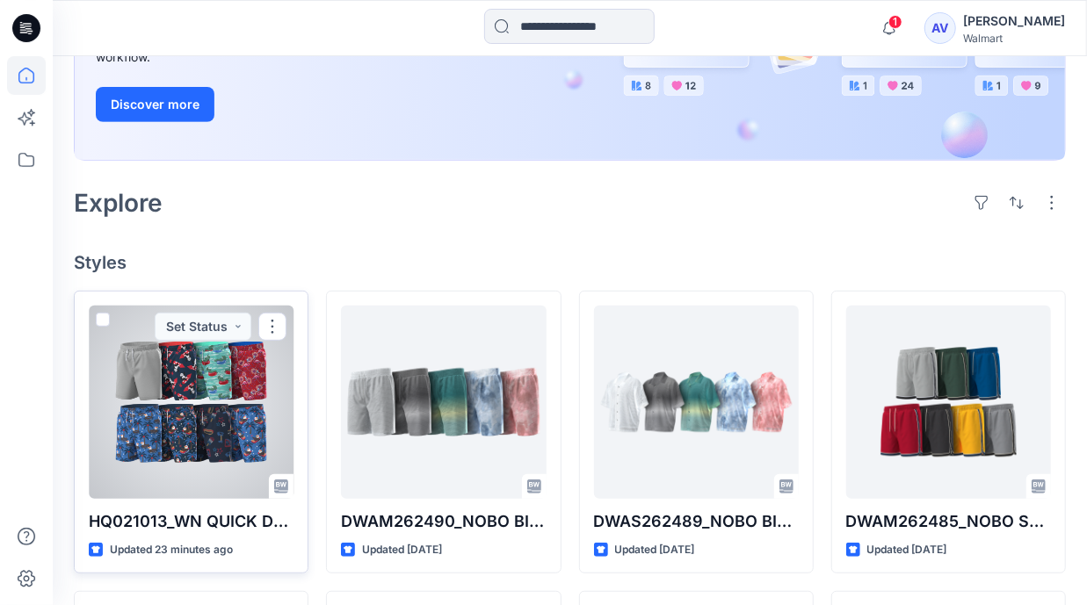
click at [213, 417] on div at bounding box center [191, 402] width 205 height 193
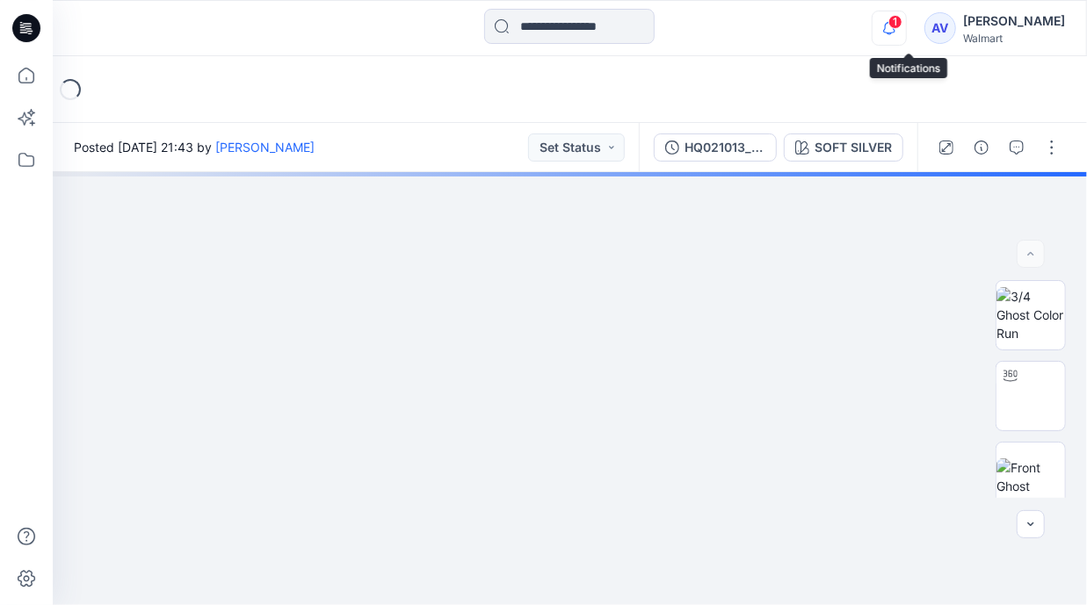
click at [901, 25] on icon "button" at bounding box center [888, 28] width 33 height 35
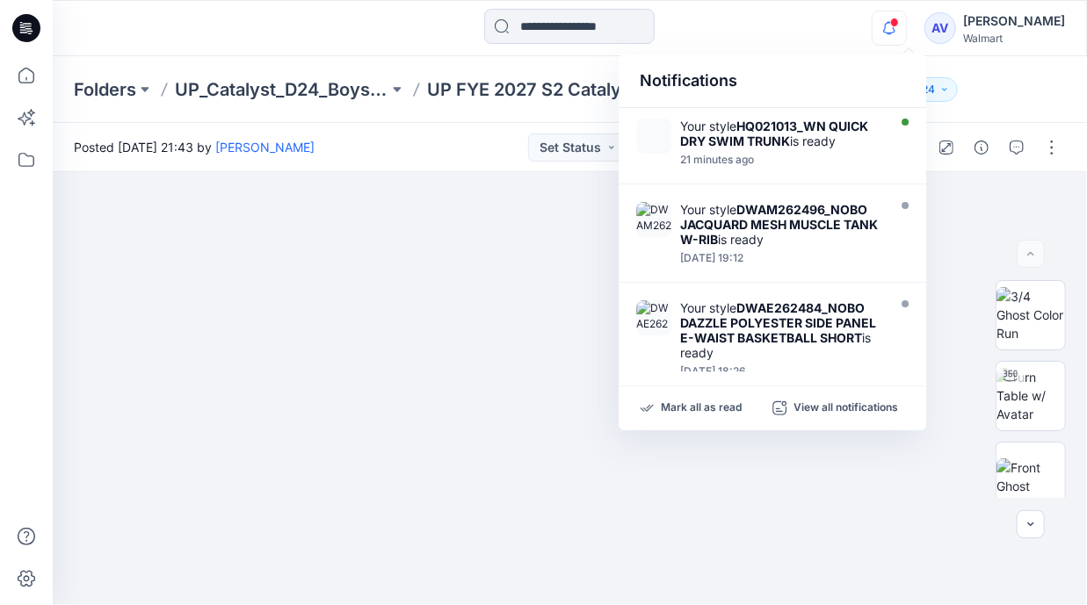
click at [864, 36] on div "Notifications Your style HQ021013_WN QUICK DRY SWIM TRUNK is ready 21 minutes a…" at bounding box center [569, 28] width 1033 height 39
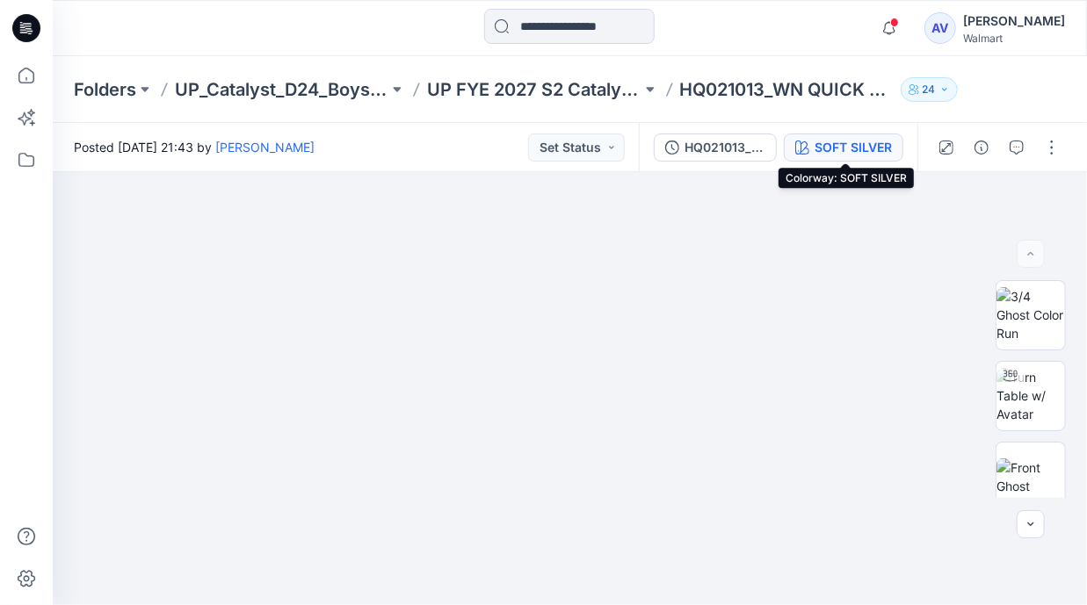
click at [876, 141] on div "SOFT SILVER" at bounding box center [852, 147] width 77 height 19
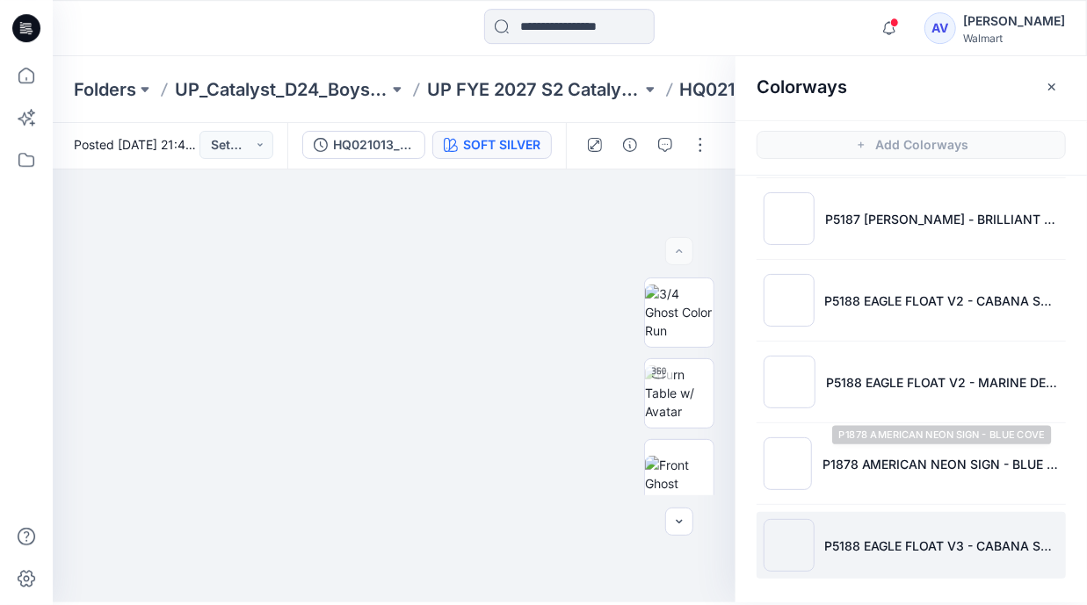
scroll to position [4, 0]
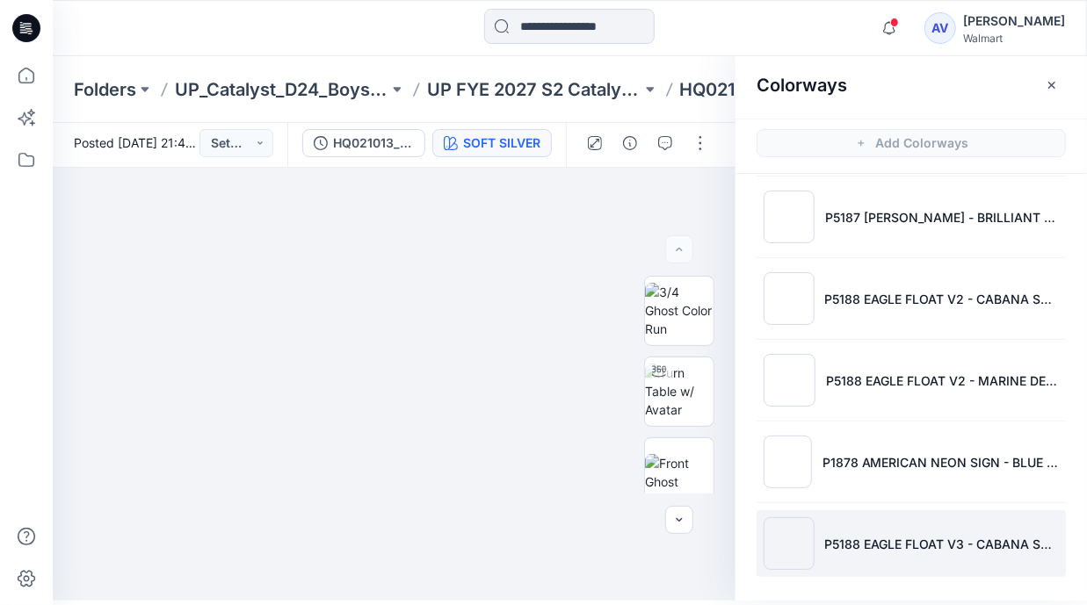
click at [965, 551] on li "P5188 EAGLE FLOAT V3 - CABANA SWIM" at bounding box center [910, 543] width 309 height 67
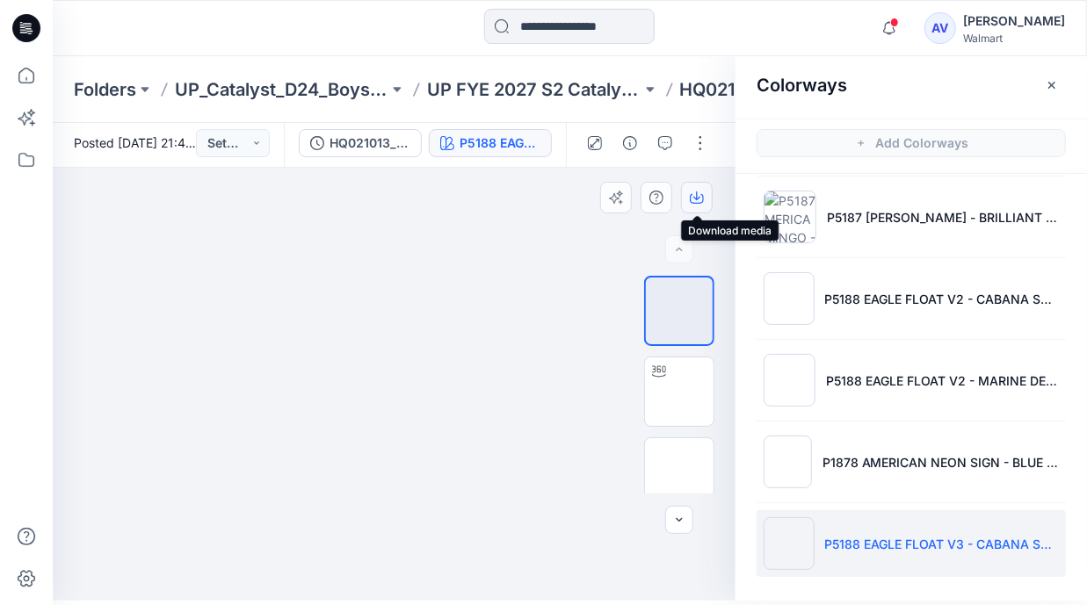
click at [700, 199] on icon "button" at bounding box center [697, 198] width 14 height 14
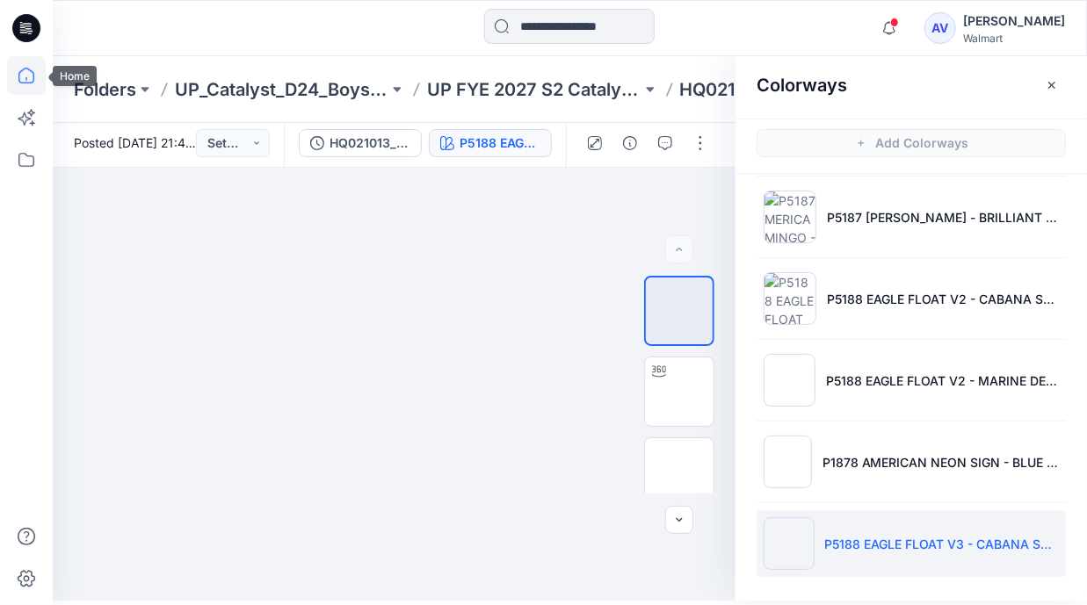
click at [25, 81] on icon at bounding box center [26, 75] width 39 height 39
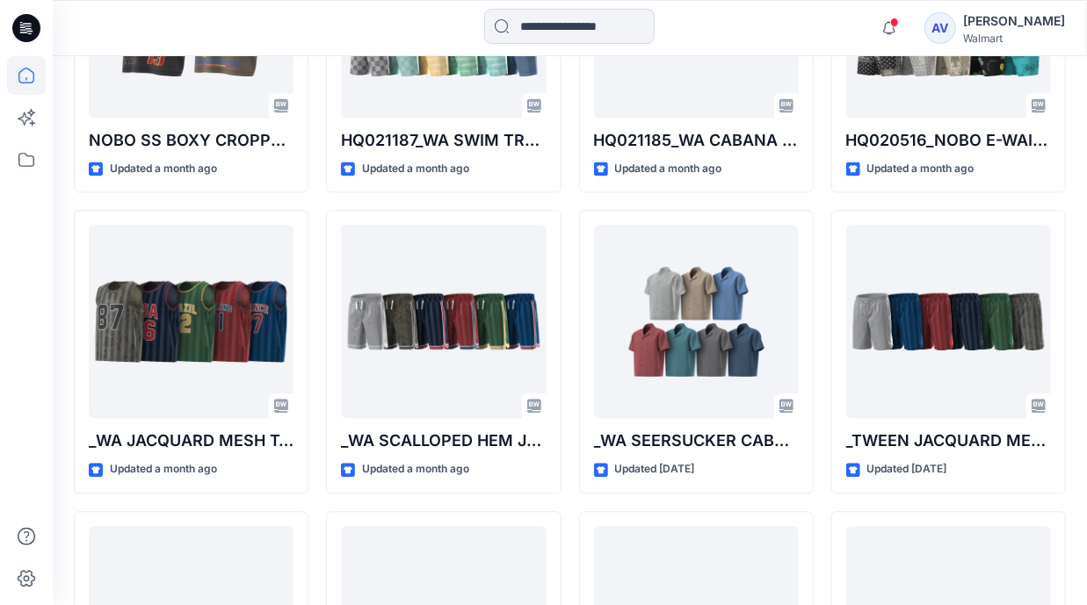
scroll to position [1883, 0]
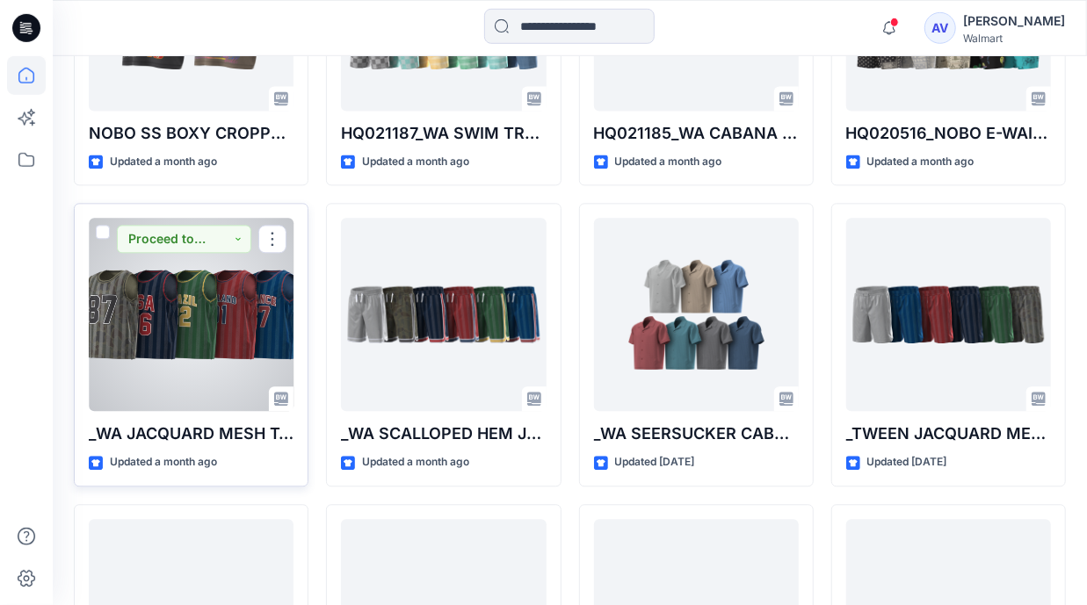
click at [212, 341] on div at bounding box center [191, 315] width 205 height 193
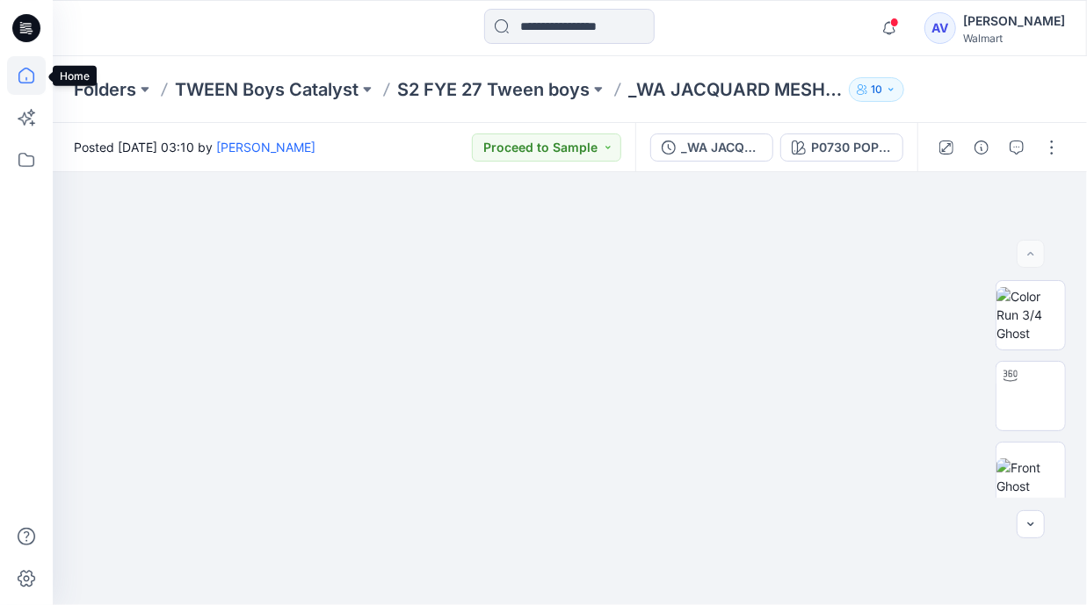
click at [19, 69] on icon at bounding box center [26, 75] width 39 height 39
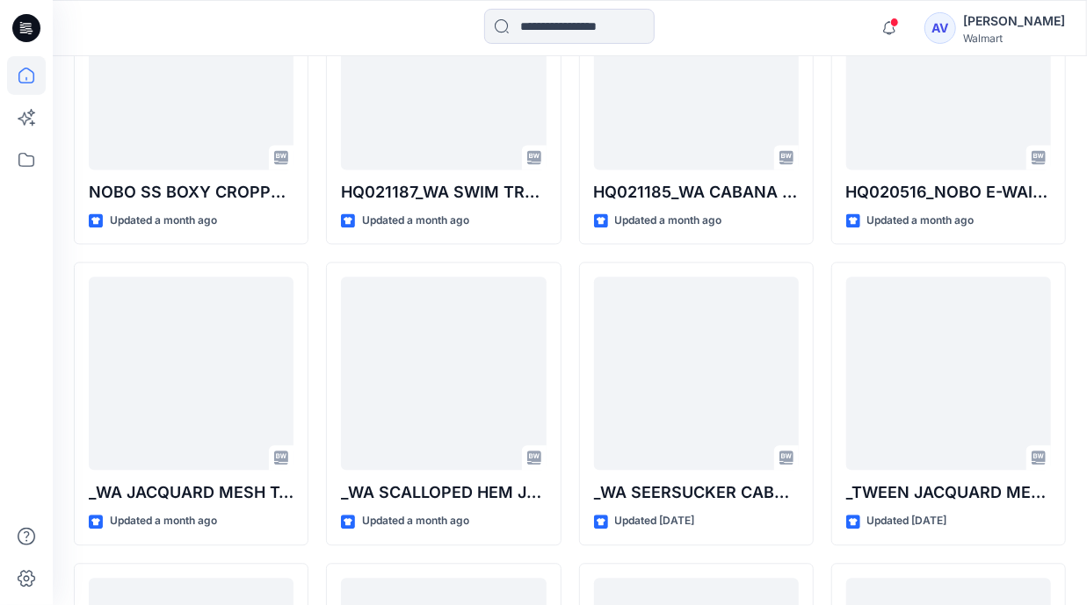
scroll to position [1840, 0]
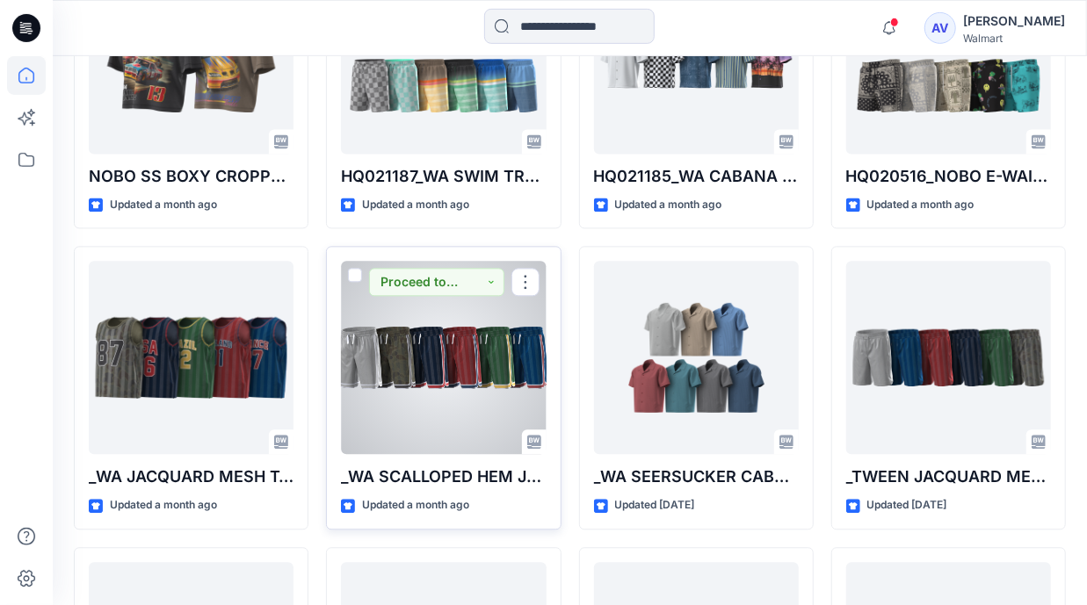
click at [419, 401] on div at bounding box center [443, 358] width 205 height 193
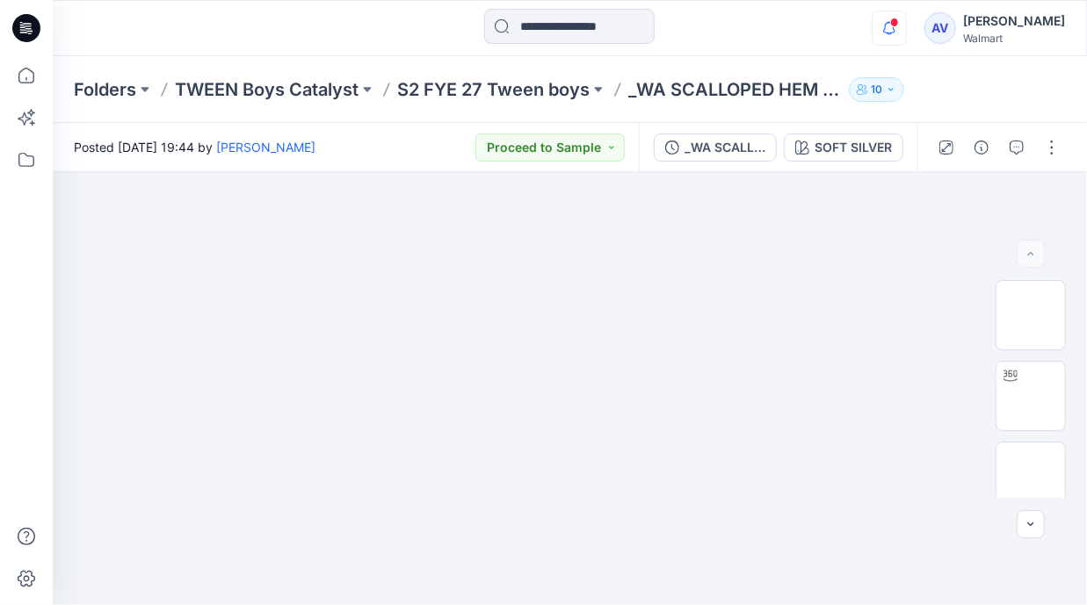
click at [906, 35] on icon "button" at bounding box center [888, 28] width 33 height 35
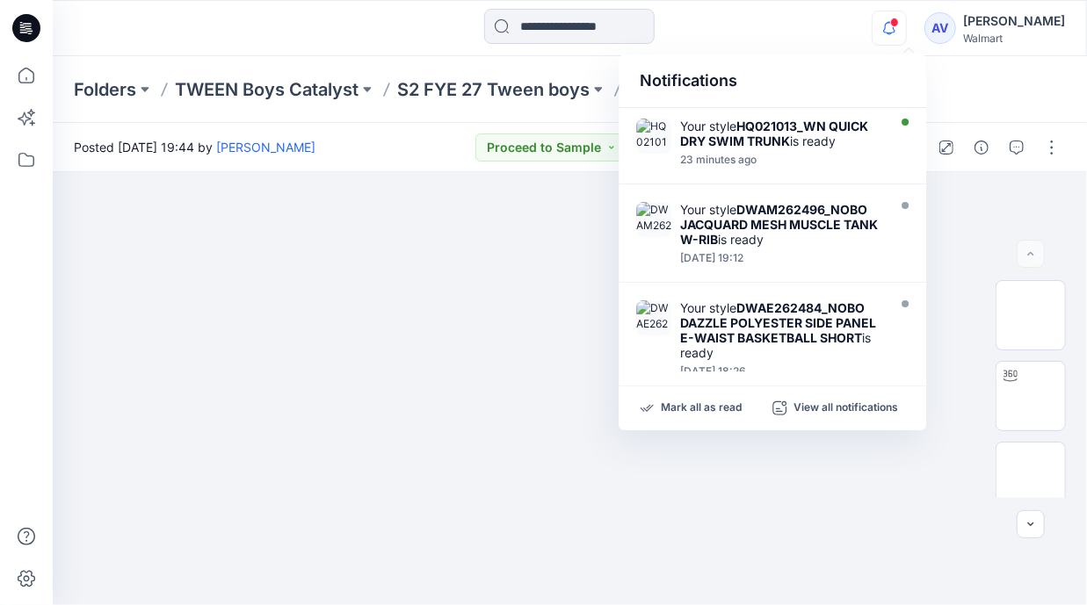
click at [804, 31] on div at bounding box center [569, 28] width 517 height 39
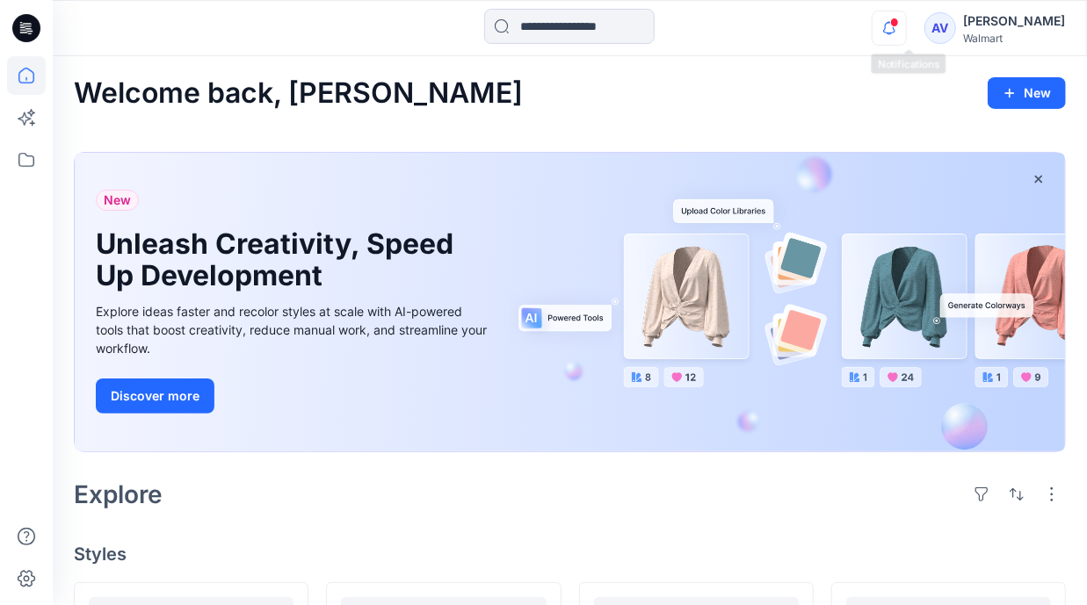
click at [900, 34] on icon "button" at bounding box center [888, 28] width 33 height 35
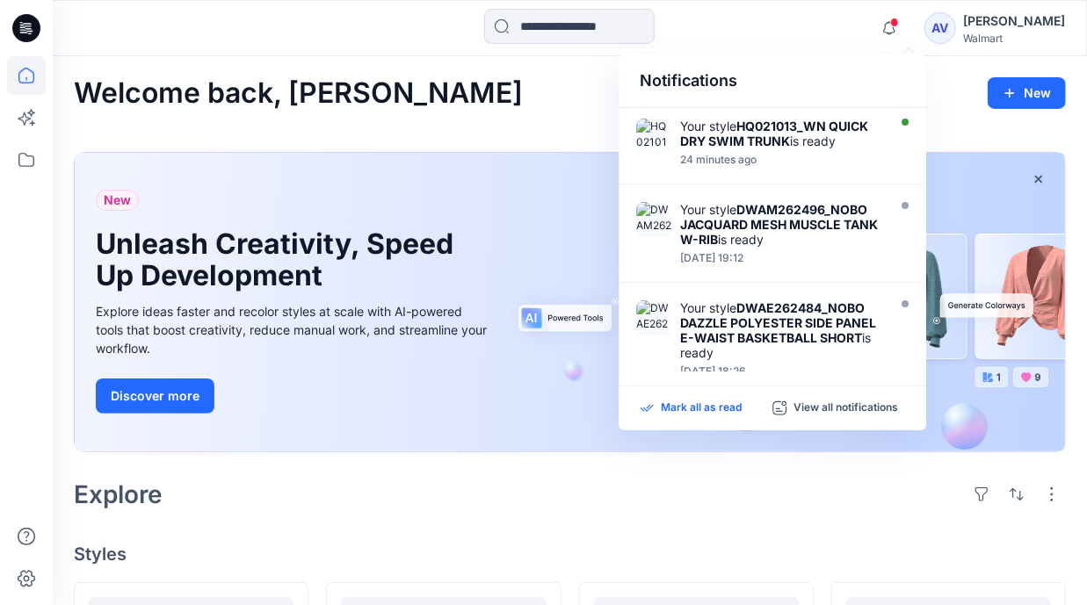
click at [698, 401] on p "Mark all as read" at bounding box center [701, 409] width 81 height 16
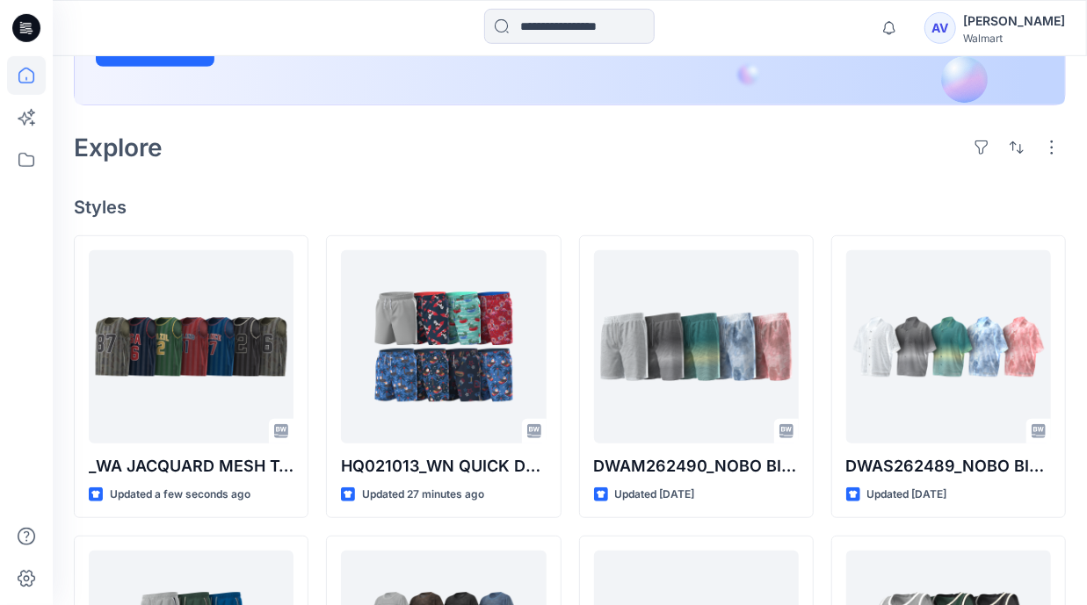
scroll to position [401, 0]
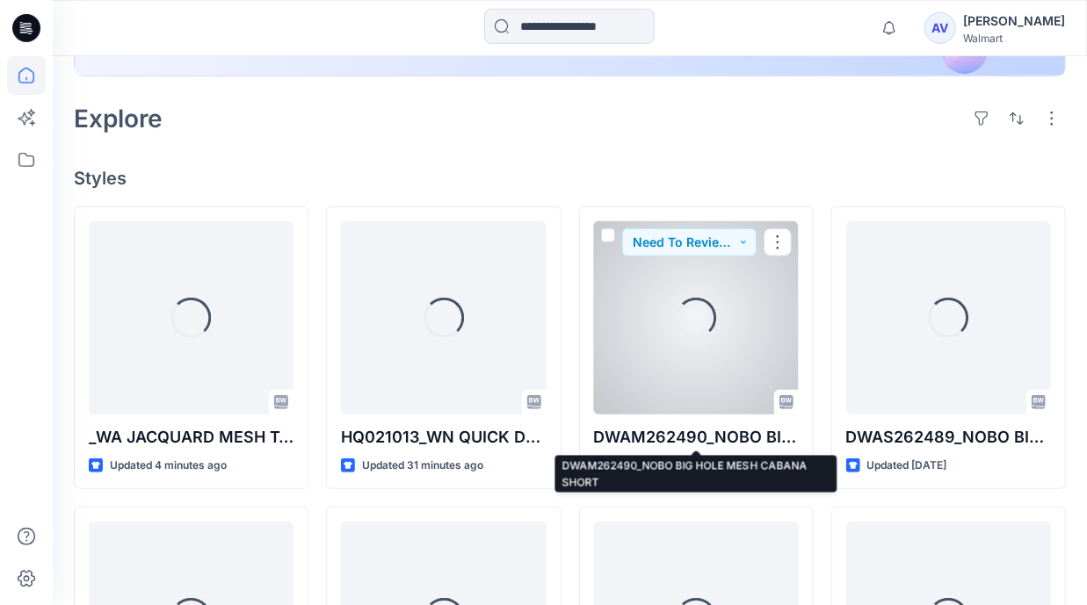
scroll to position [418, 0]
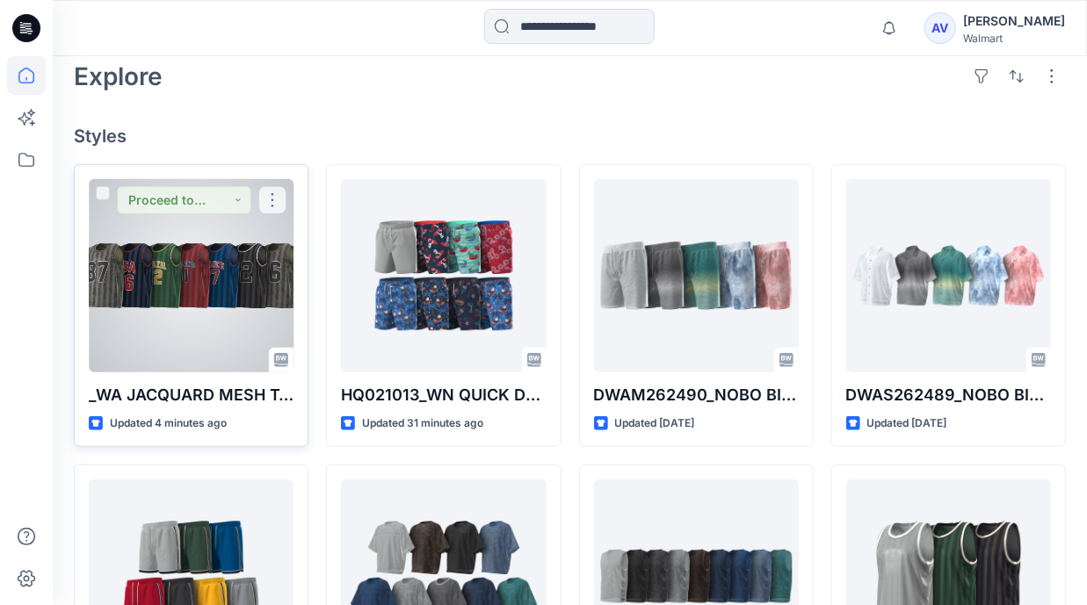
click at [236, 311] on div at bounding box center [191, 275] width 205 height 193
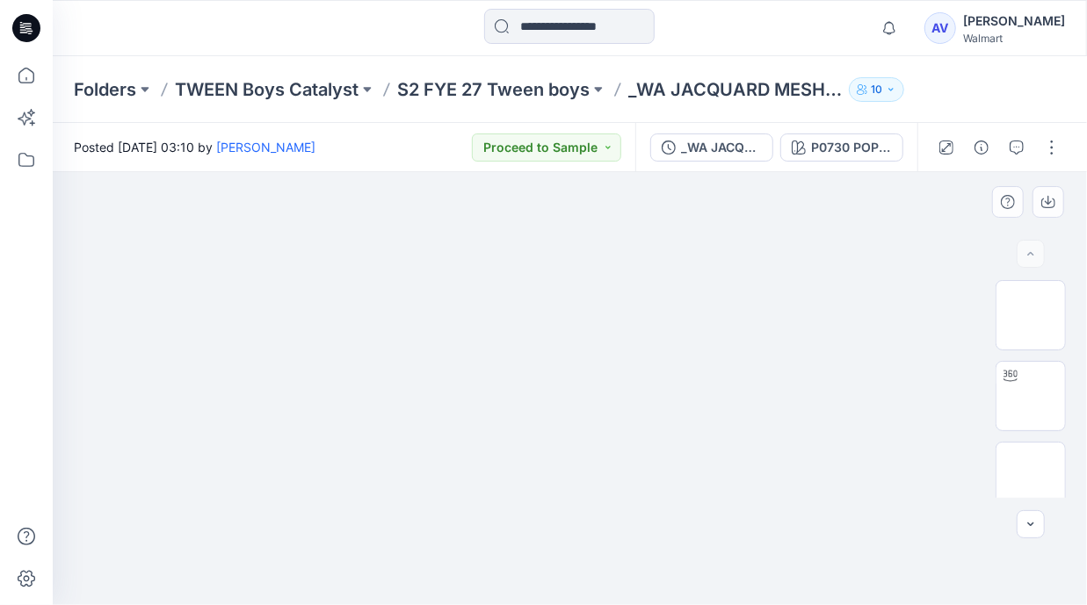
click at [1045, 509] on div at bounding box center [570, 388] width 1034 height 433
click at [1030, 477] on img at bounding box center [1030, 477] width 0 height 0
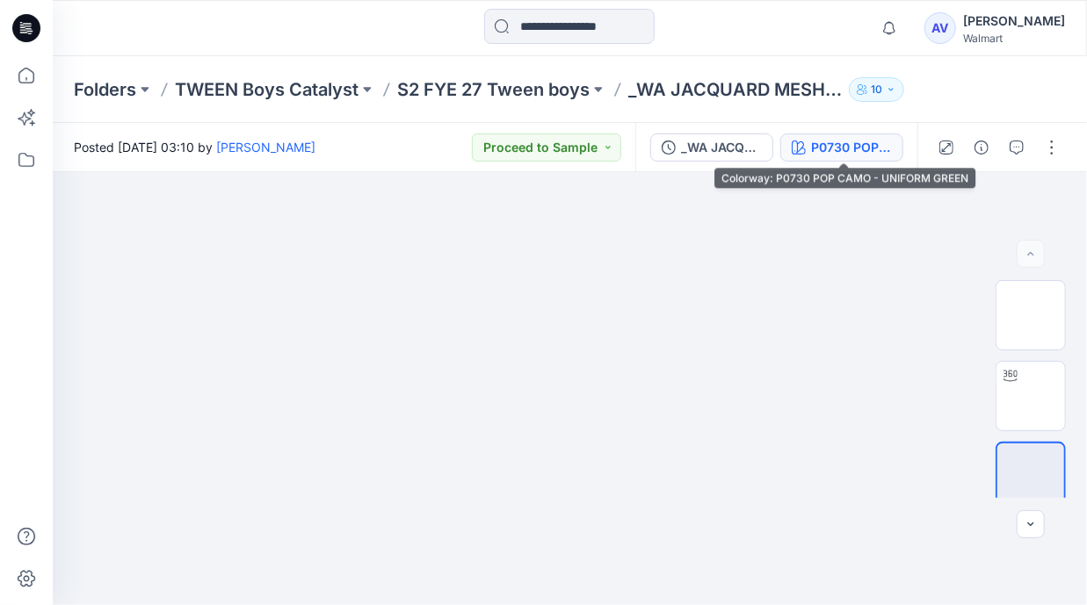
click at [890, 154] on div "P0730 POP CAMO - UNIFORM GREEN" at bounding box center [851, 147] width 81 height 19
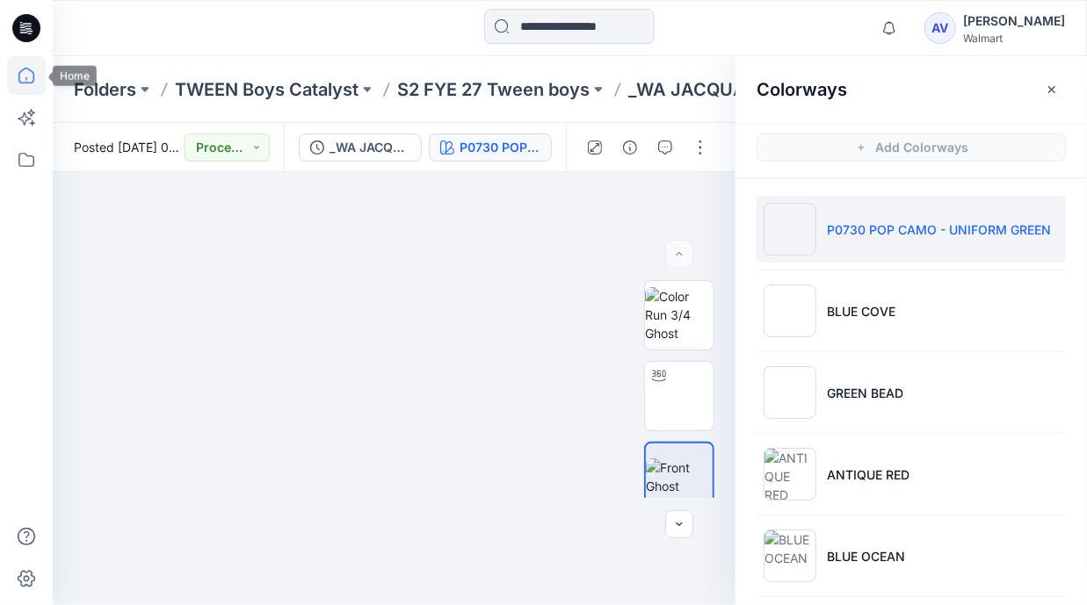
click at [36, 63] on icon at bounding box center [26, 75] width 39 height 39
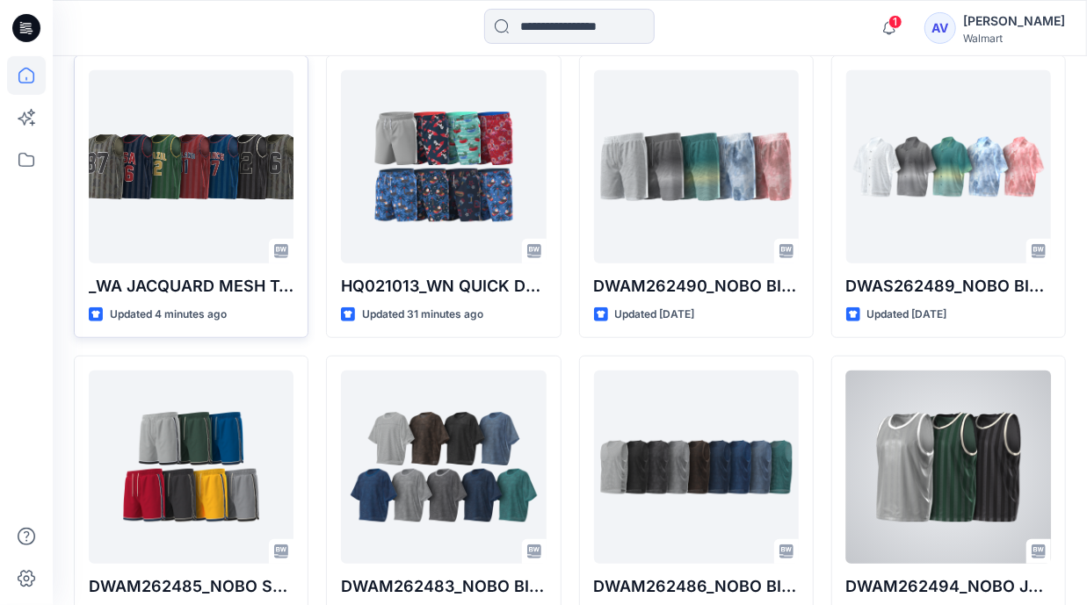
scroll to position [525, 0]
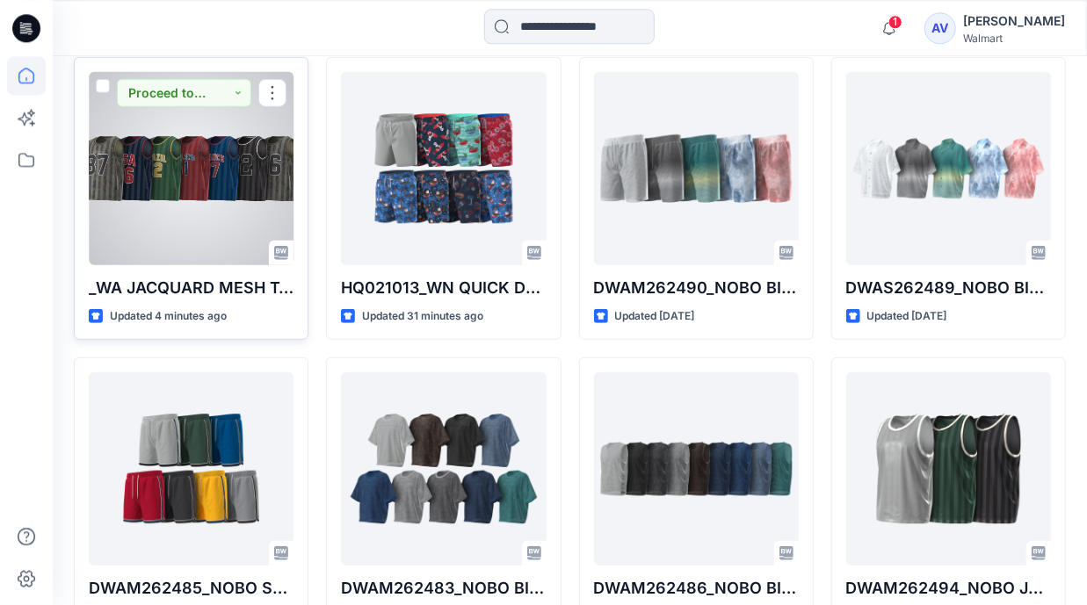
click at [145, 228] on div at bounding box center [191, 168] width 205 height 193
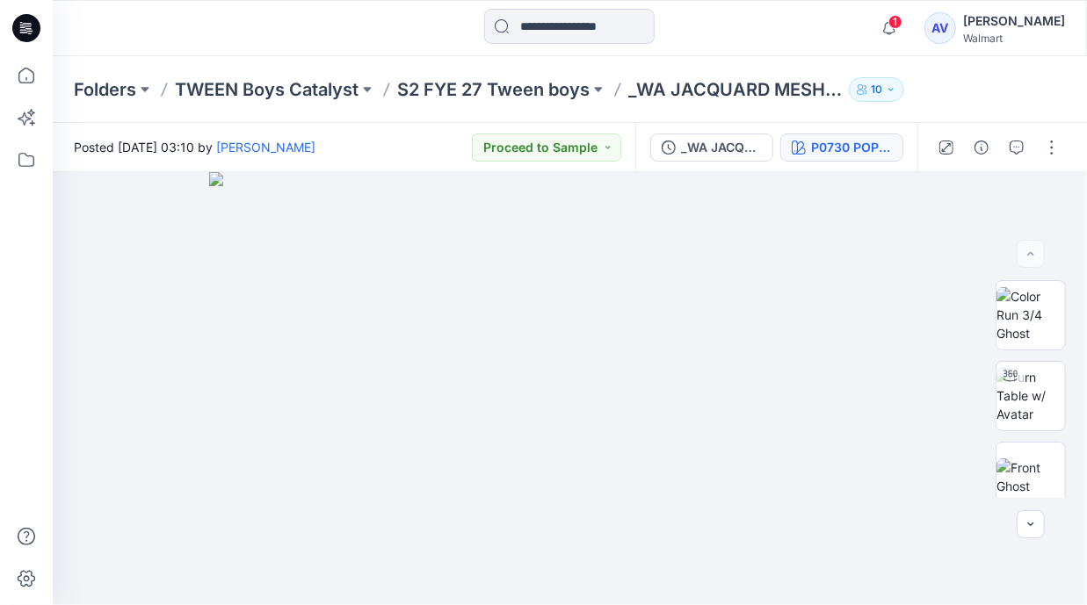
click at [876, 143] on div "P0730 POP CAMO - UNIFORM GREEN" at bounding box center [851, 147] width 81 height 19
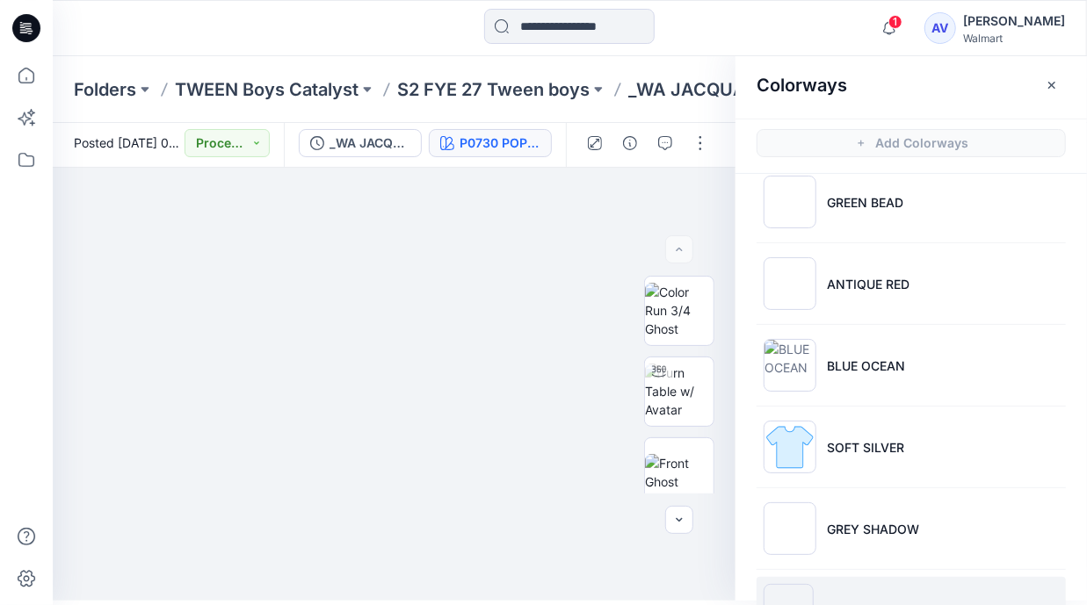
scroll to position [253, 0]
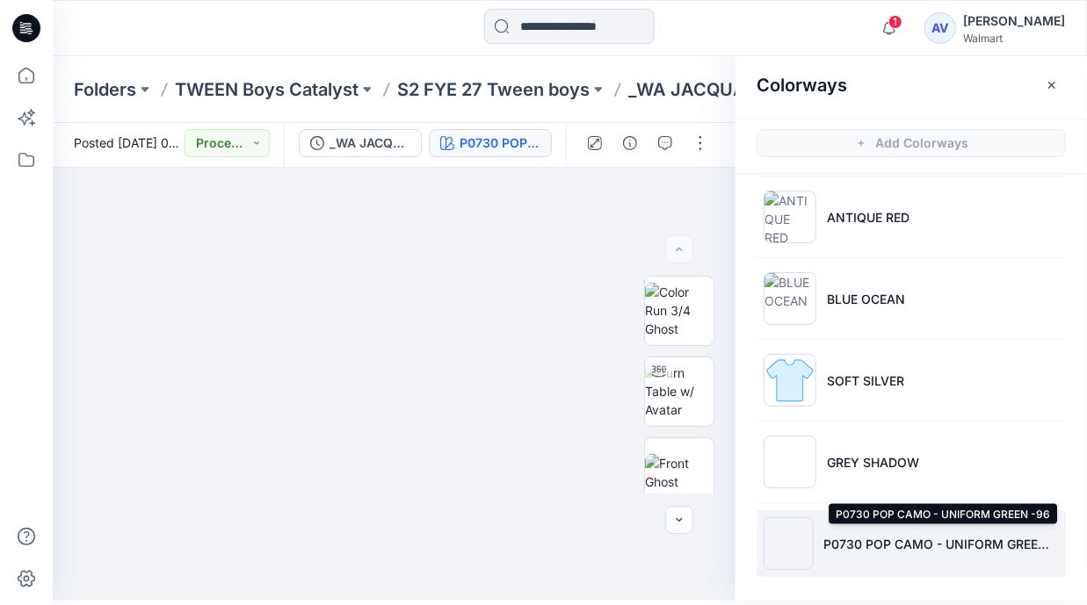
click at [897, 543] on p "P0730 POP CAMO - UNIFORM GREEN -96" at bounding box center [941, 544] width 235 height 18
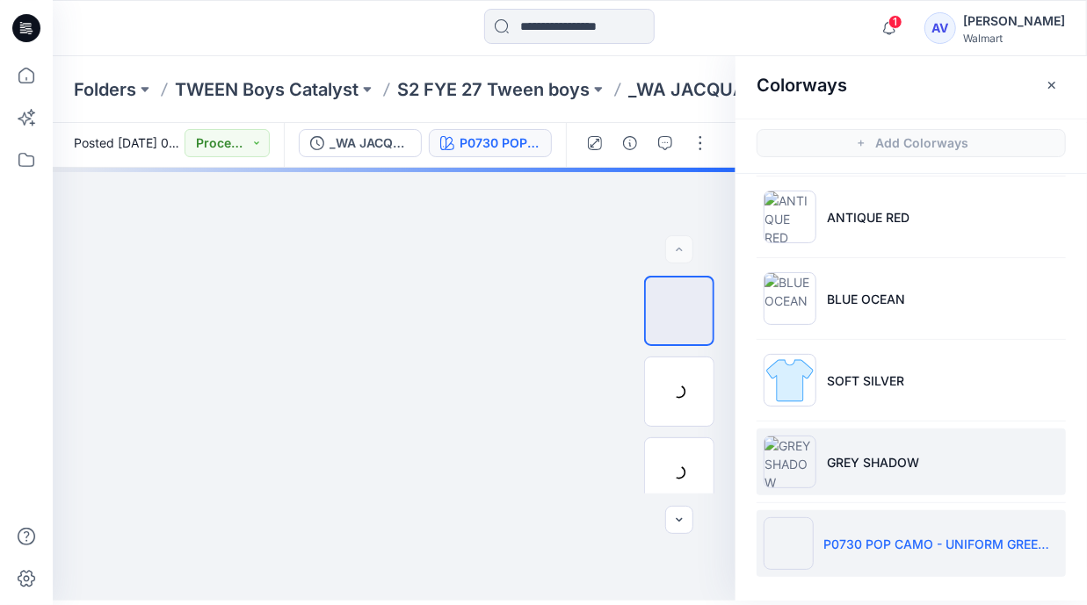
click at [881, 458] on p "GREY SHADOW" at bounding box center [873, 462] width 92 height 18
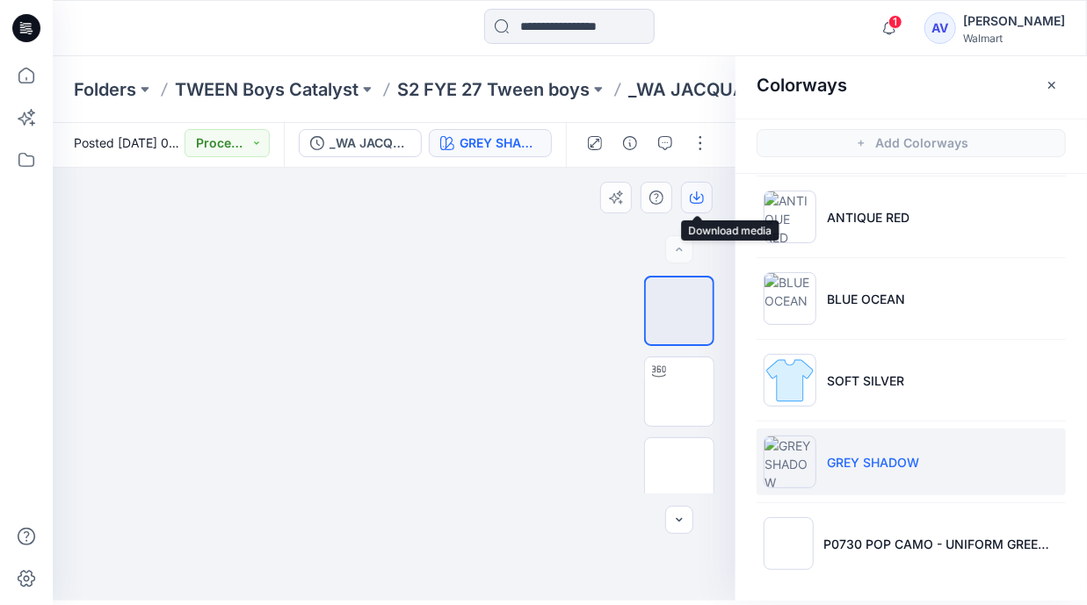
click at [698, 198] on icon "button" at bounding box center [696, 196] width 7 height 9
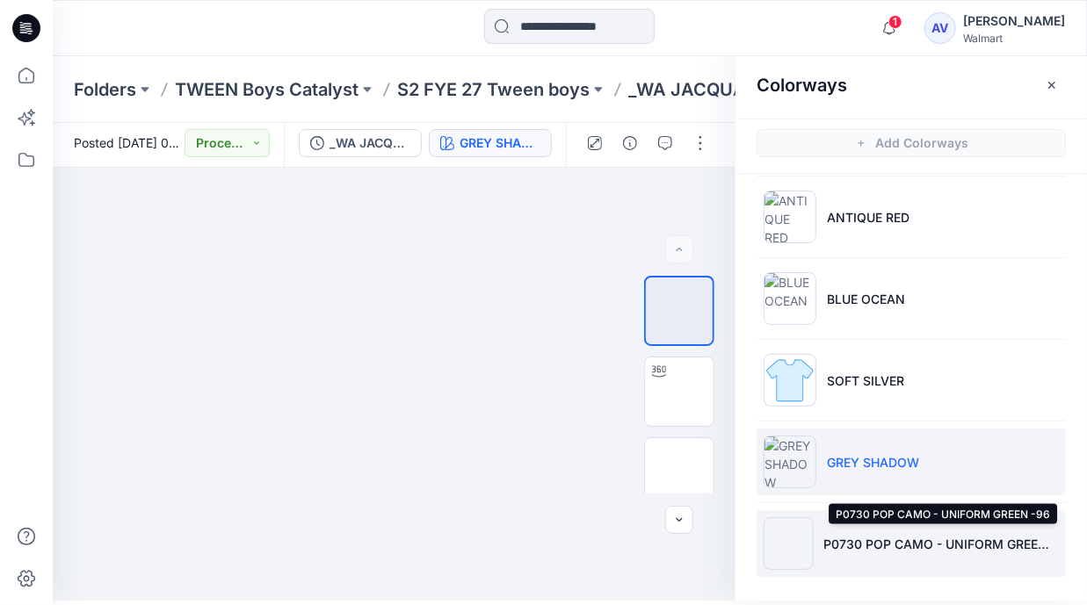
click at [857, 541] on p "P0730 POP CAMO - UNIFORM GREEN -96" at bounding box center [941, 544] width 235 height 18
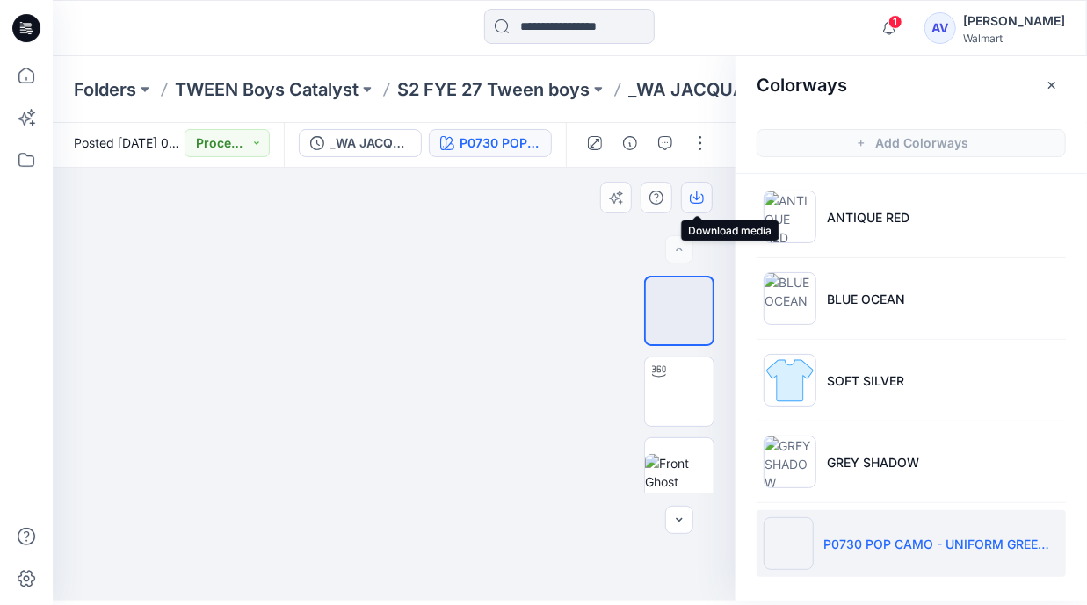
click at [694, 198] on icon "button" at bounding box center [697, 198] width 14 height 14
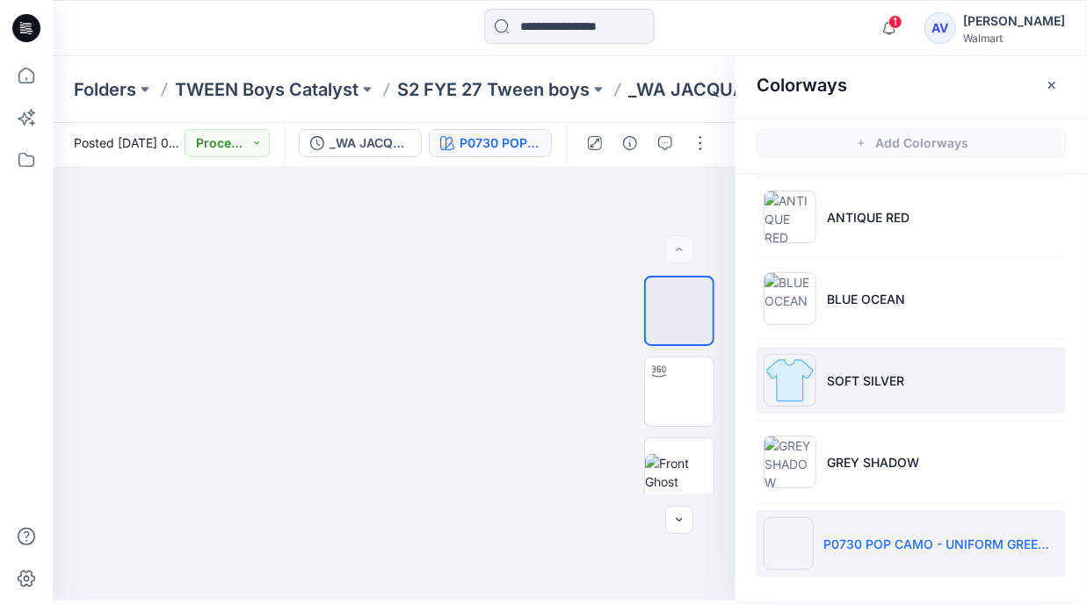
click at [844, 385] on p "SOFT SILVER" at bounding box center [865, 381] width 77 height 18
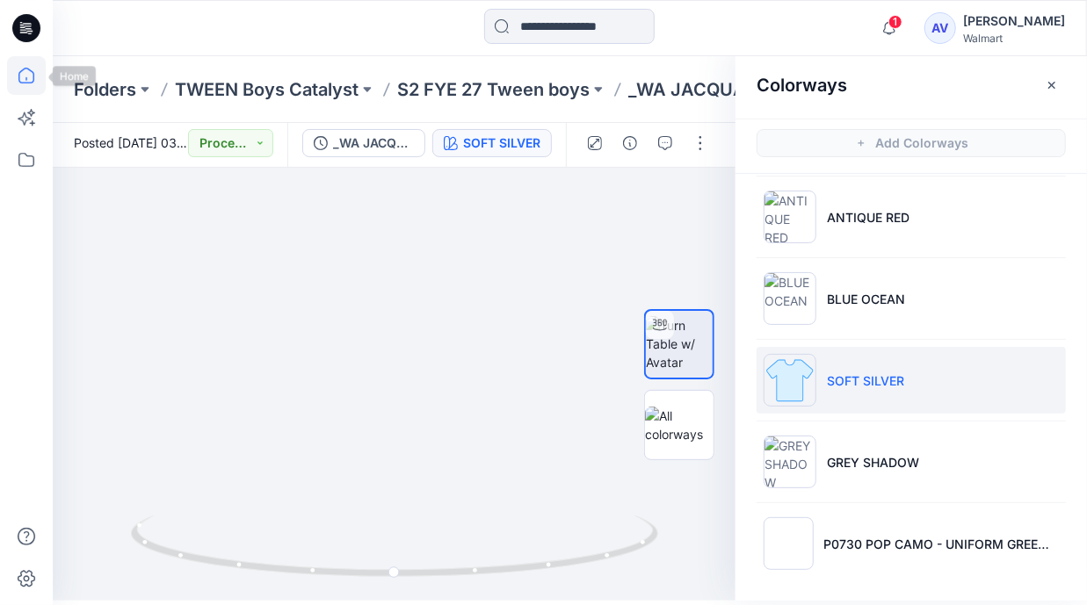
click at [33, 89] on icon at bounding box center [26, 75] width 39 height 39
